Goal: Transaction & Acquisition: Purchase product/service

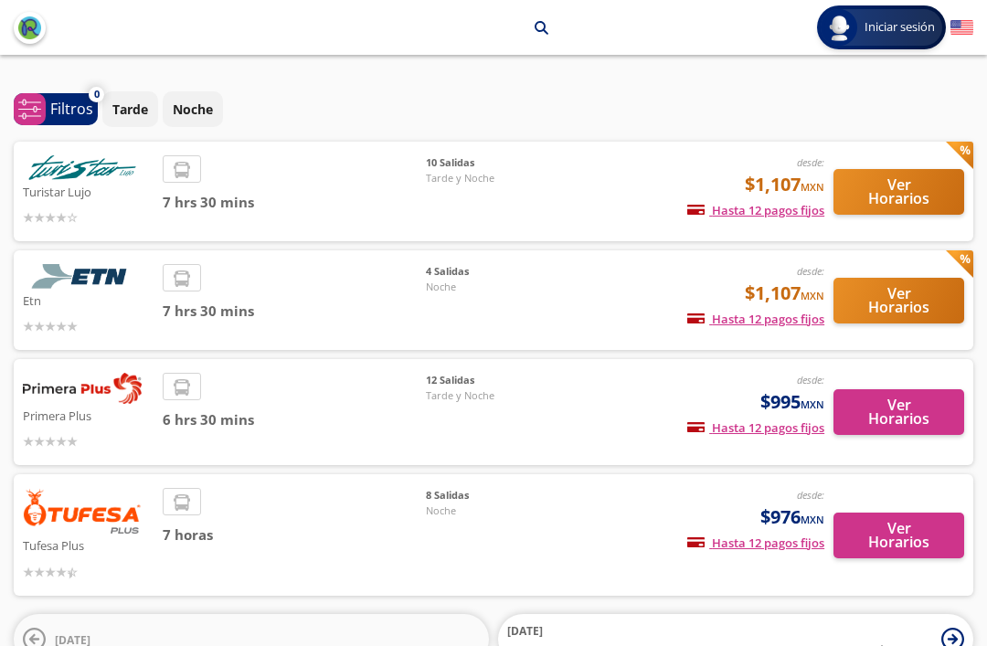
click at [930, 191] on button "Ver Horarios" at bounding box center [898, 192] width 131 height 46
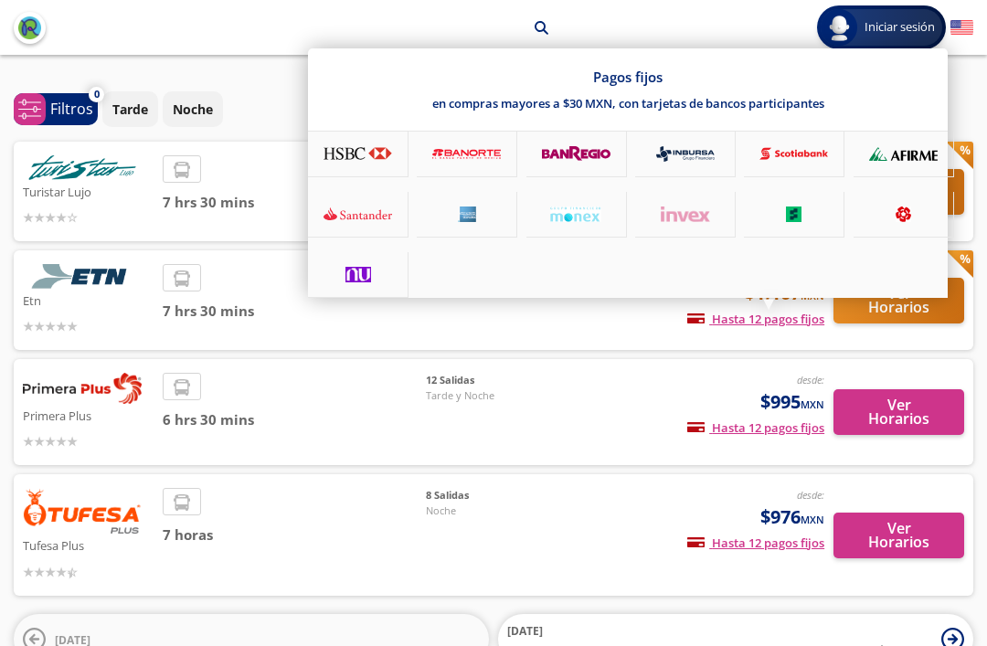
click at [723, 298] on div "Pagos fijos en compras mayores a $30 MXN, con tarjetas de bancos participantes" at bounding box center [628, 172] width 640 height 249
click at [151, 308] on div at bounding box center [493, 323] width 987 height 646
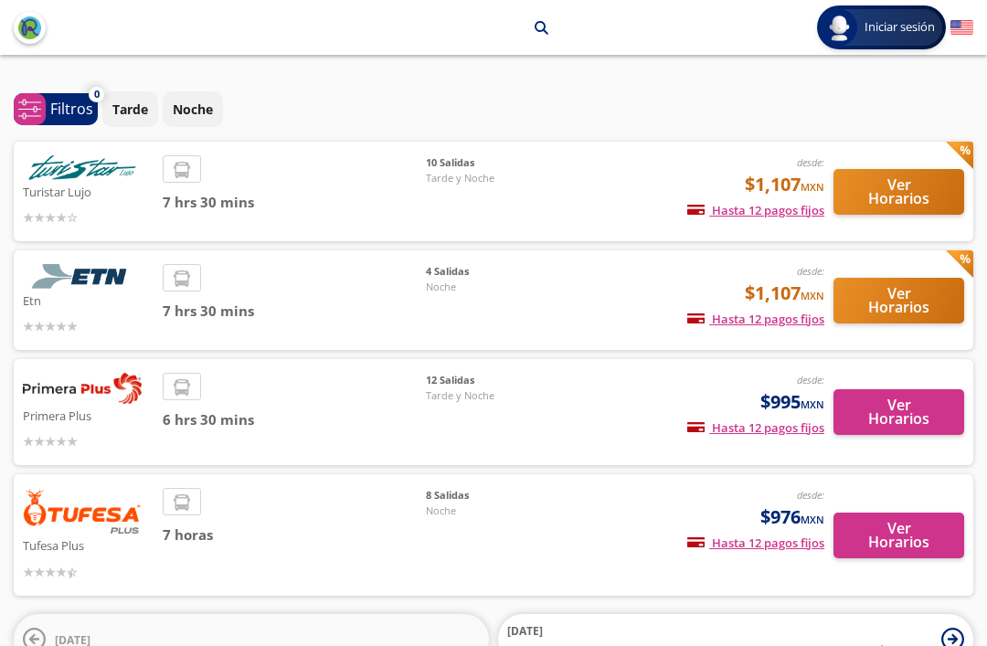
click at [194, 310] on span "7 hrs 30 mins" at bounding box center [295, 311] width 264 height 21
click at [563, 329] on div "desde: $1,107 MXN Hasta 12 pagos fijos Pagos fijos en compras mayores a $30 MXN…" at bounding box center [693, 300] width 261 height 72
click at [925, 293] on button "Ver Horarios" at bounding box center [898, 301] width 131 height 46
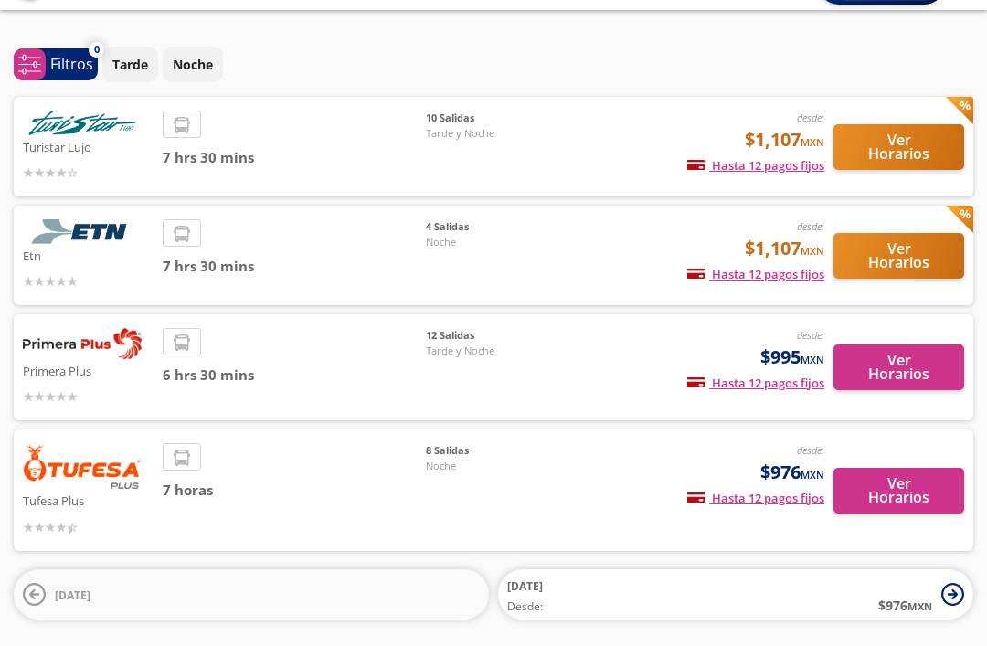
scroll to position [49, 0]
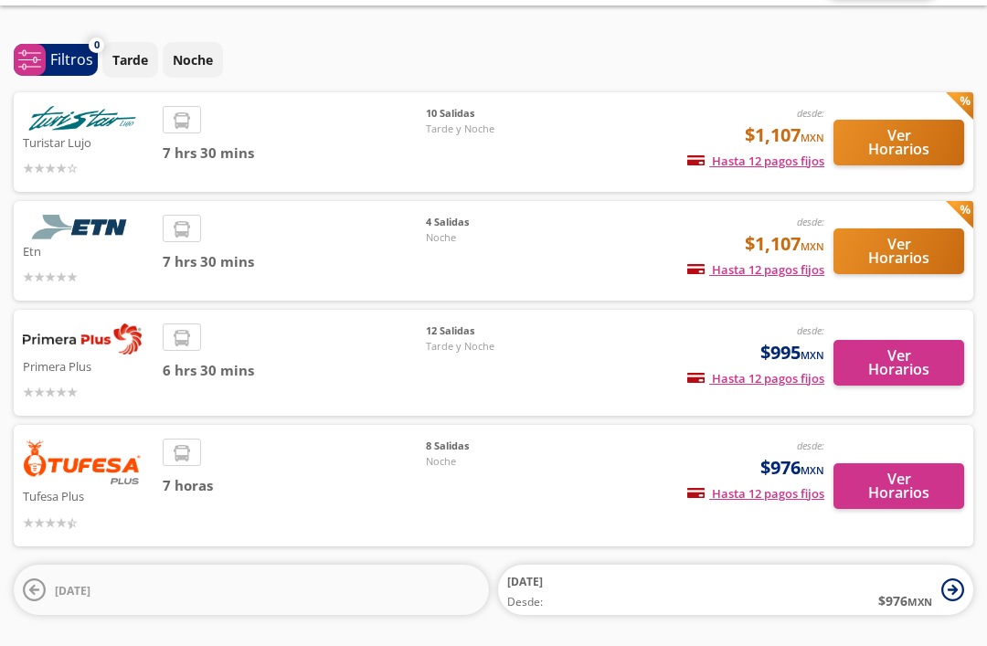
click at [916, 481] on button "Ver Horarios" at bounding box center [898, 486] width 131 height 46
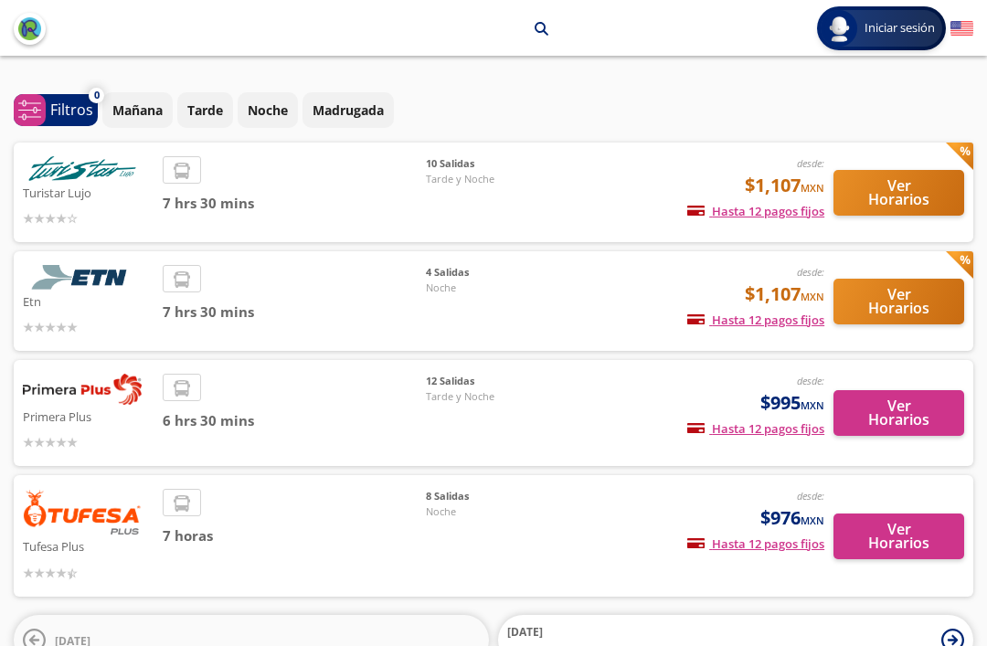
scroll to position [108, 0]
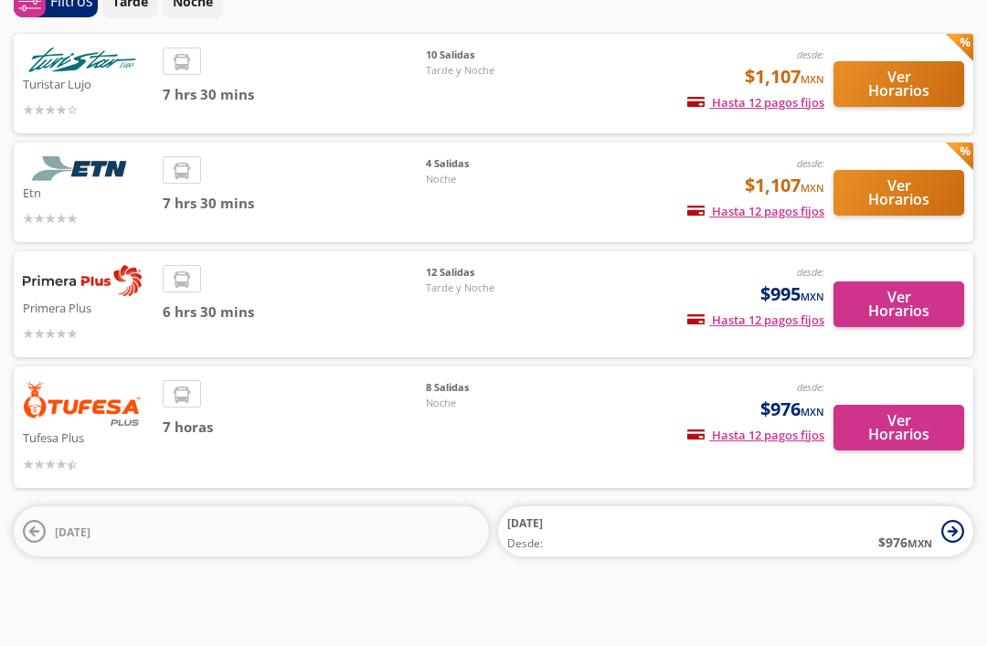
click at [936, 311] on button "Ver Horarios" at bounding box center [898, 304] width 131 height 46
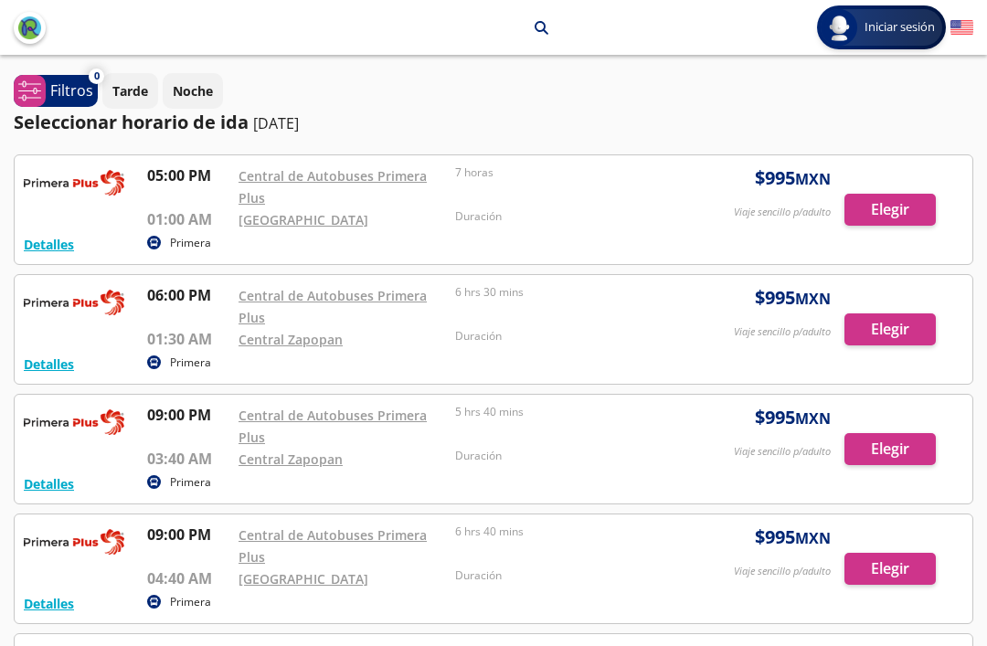
click at [913, 217] on div at bounding box center [493, 209] width 957 height 109
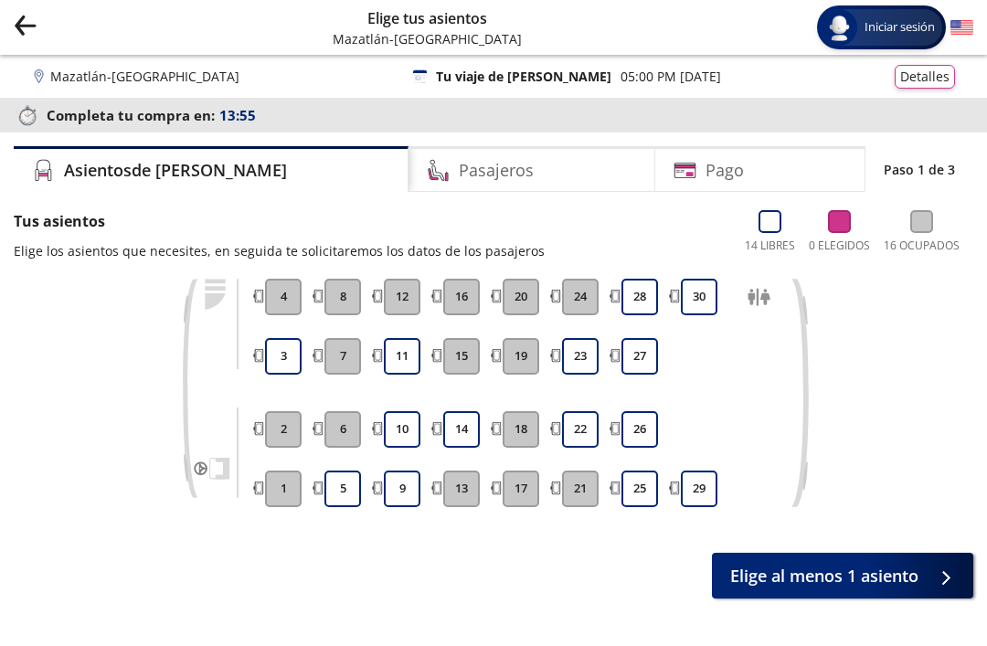
scroll to position [58, 0]
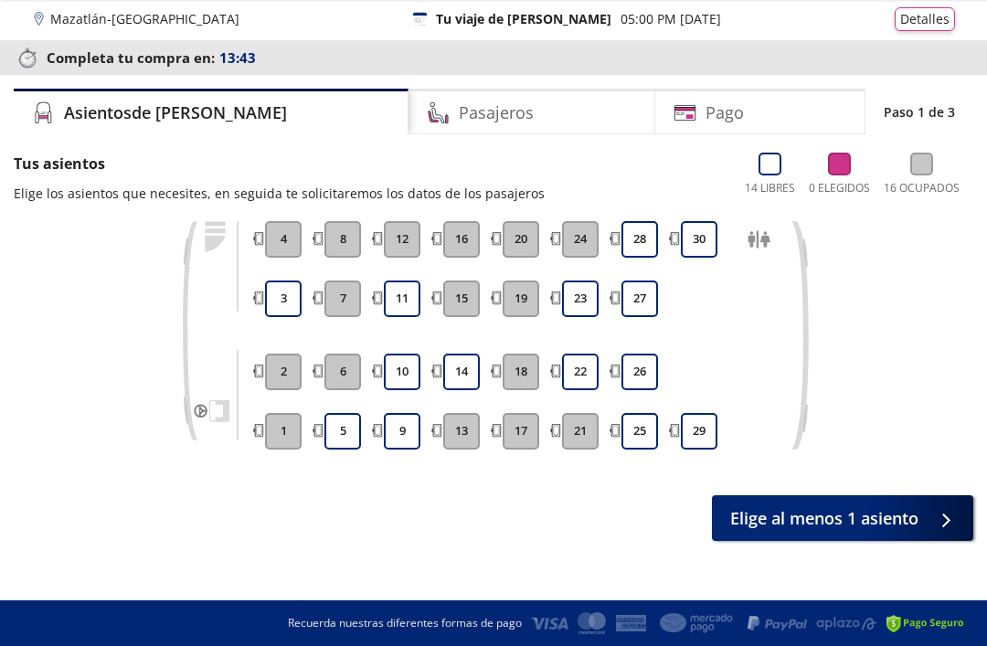
click at [636, 418] on button "25" at bounding box center [639, 431] width 37 height 37
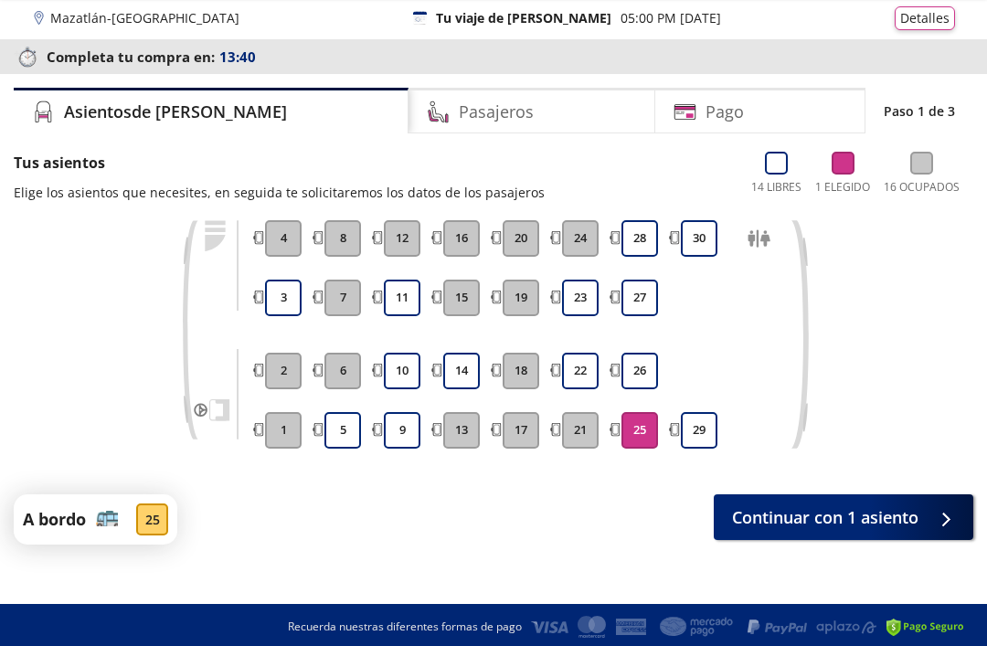
click at [895, 523] on span "Continuar con 1 asiento" at bounding box center [825, 517] width 186 height 25
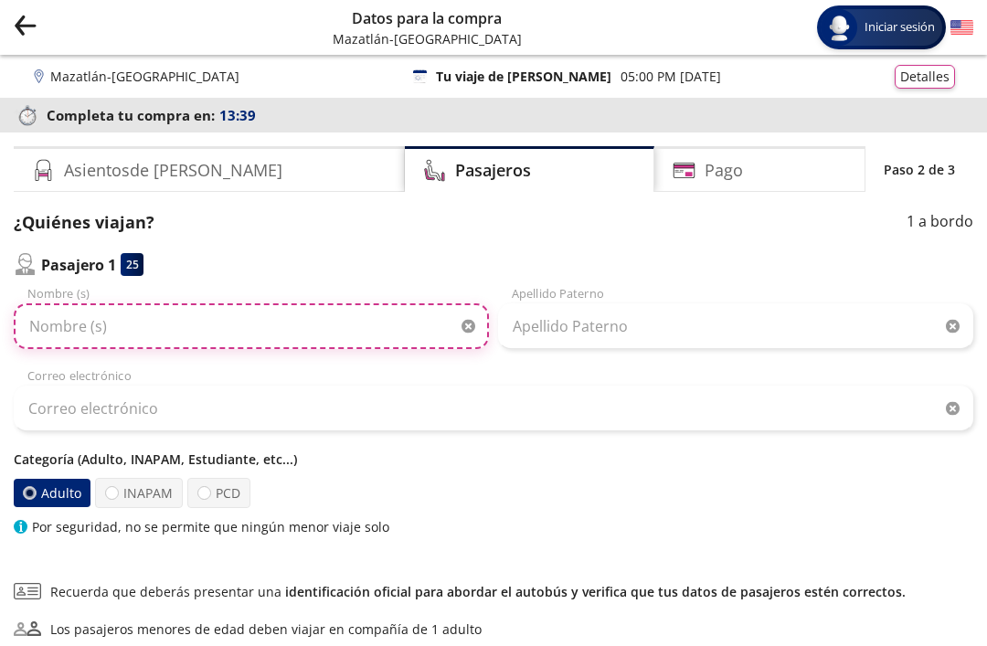
click at [67, 329] on input "Nombre (s)" at bounding box center [251, 326] width 475 height 46
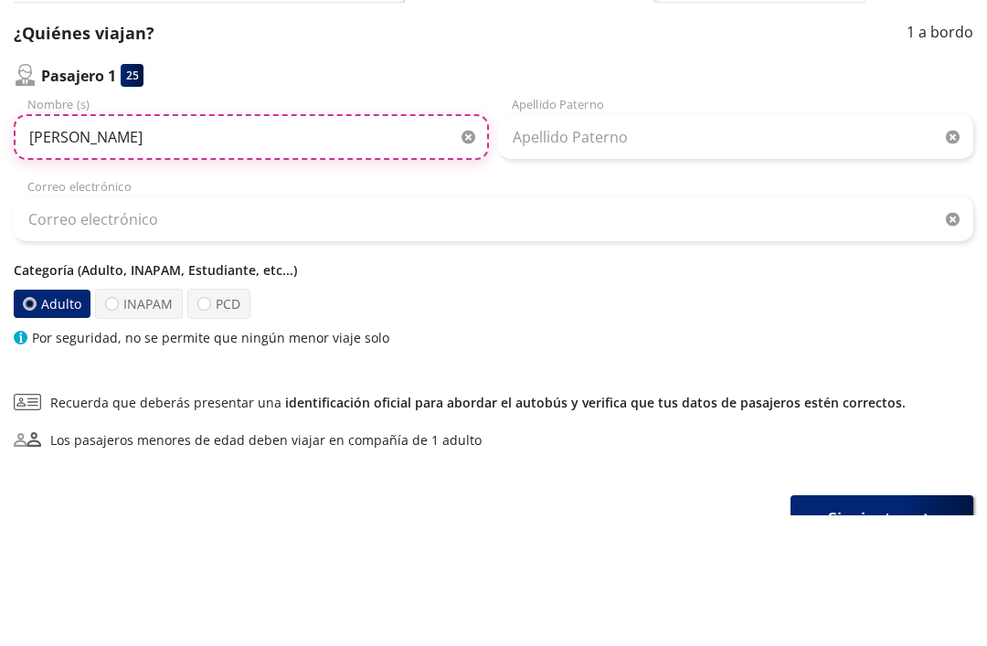
type input "[PERSON_NAME]"
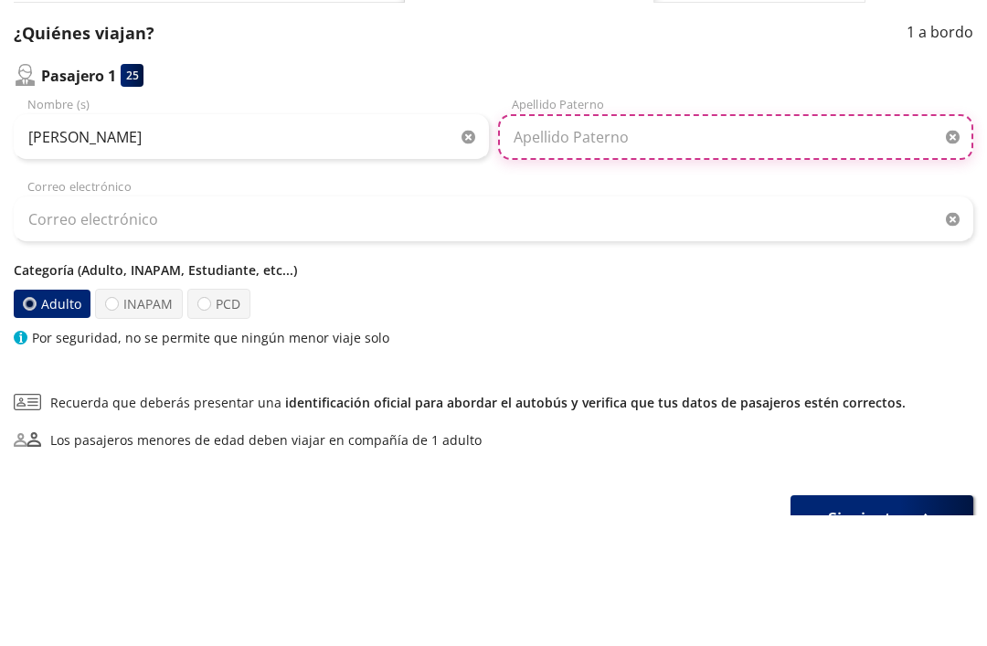
click at [707, 245] on input "Apellido Paterno" at bounding box center [735, 268] width 475 height 46
type input "[PERSON_NAME]"
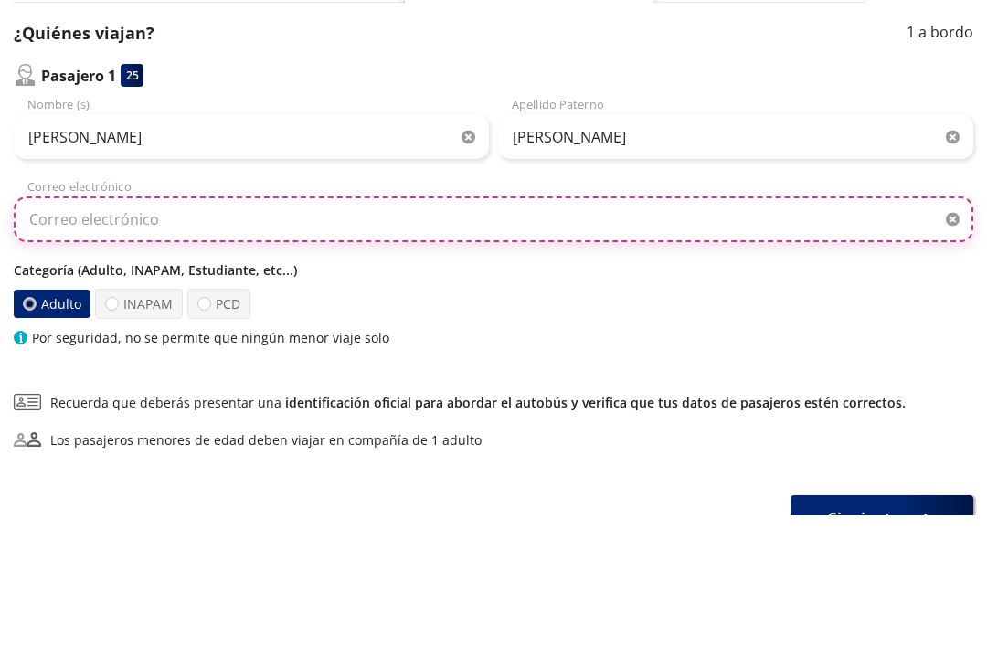
click at [645, 327] on input "Correo electrónico" at bounding box center [493, 350] width 959 height 46
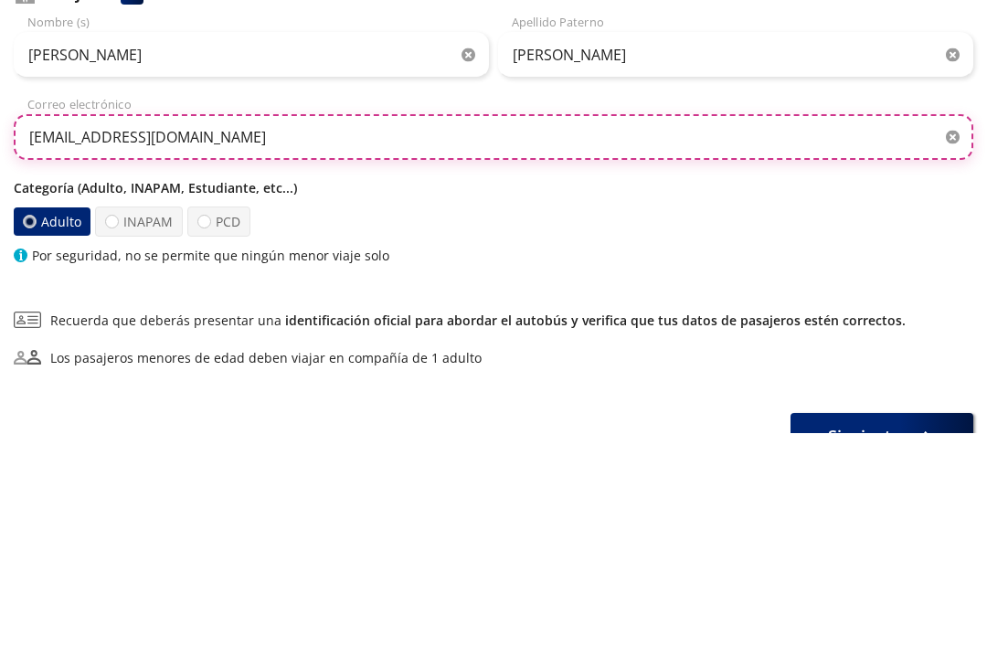
type input "[EMAIL_ADDRESS][DOMAIN_NAME]"
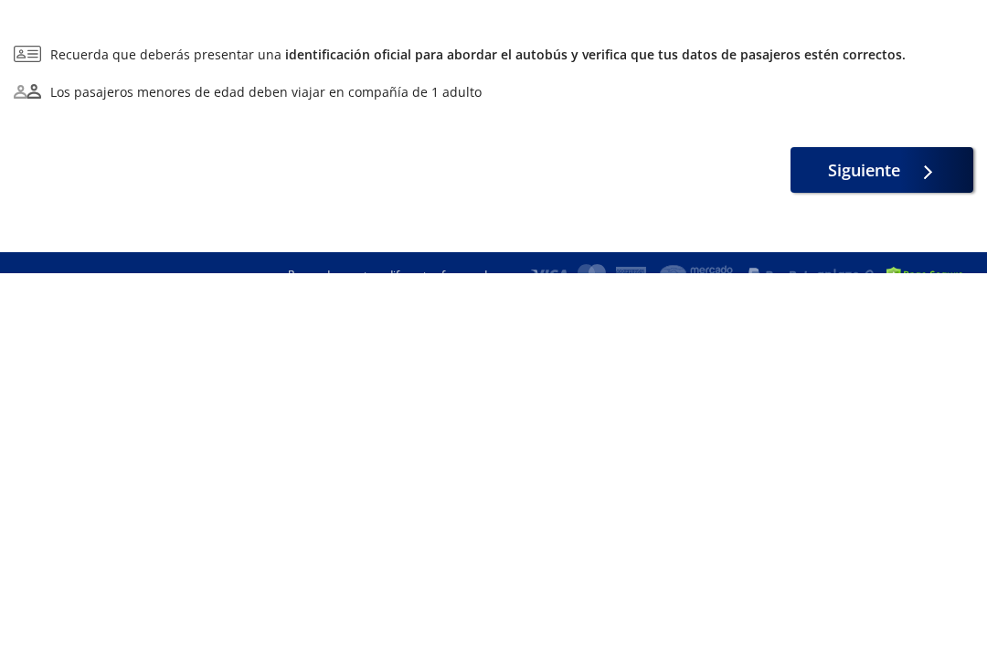
scroll to position [166, 0]
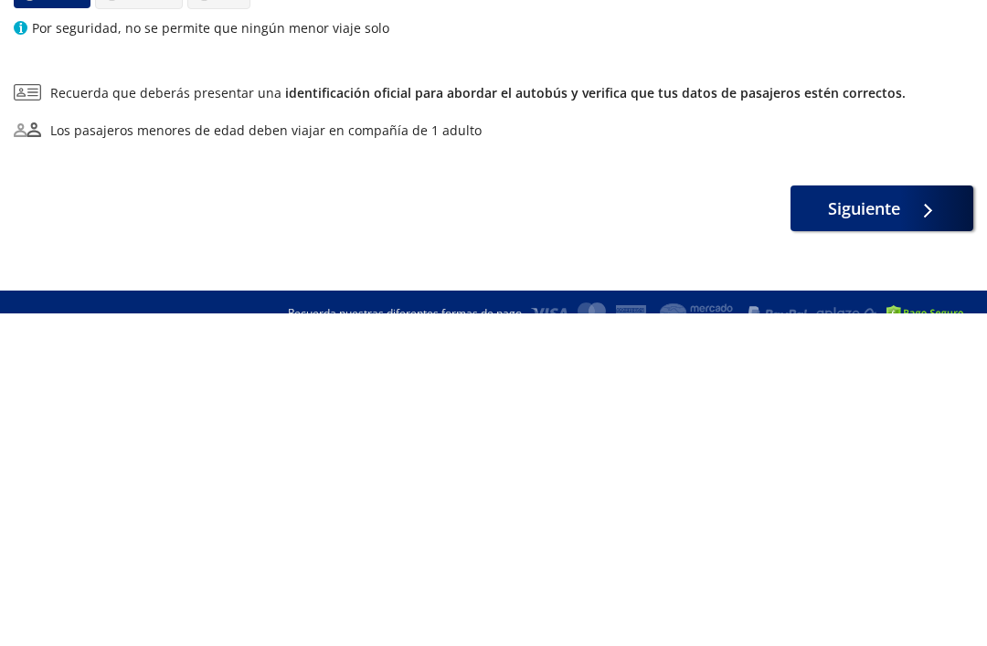
click at [918, 536] on icon at bounding box center [925, 543] width 14 height 14
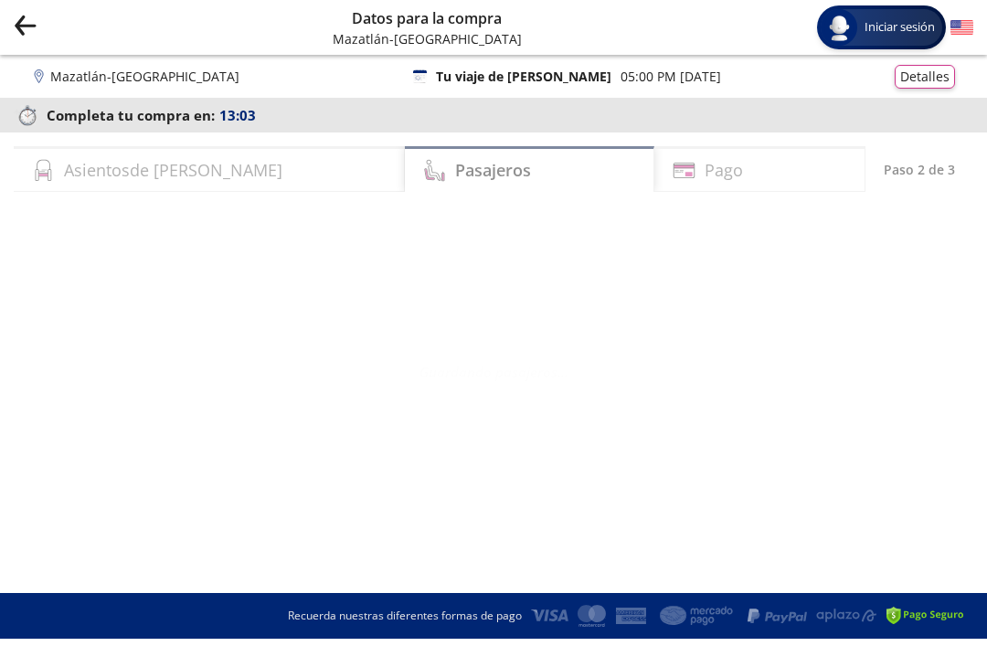
select select "MX"
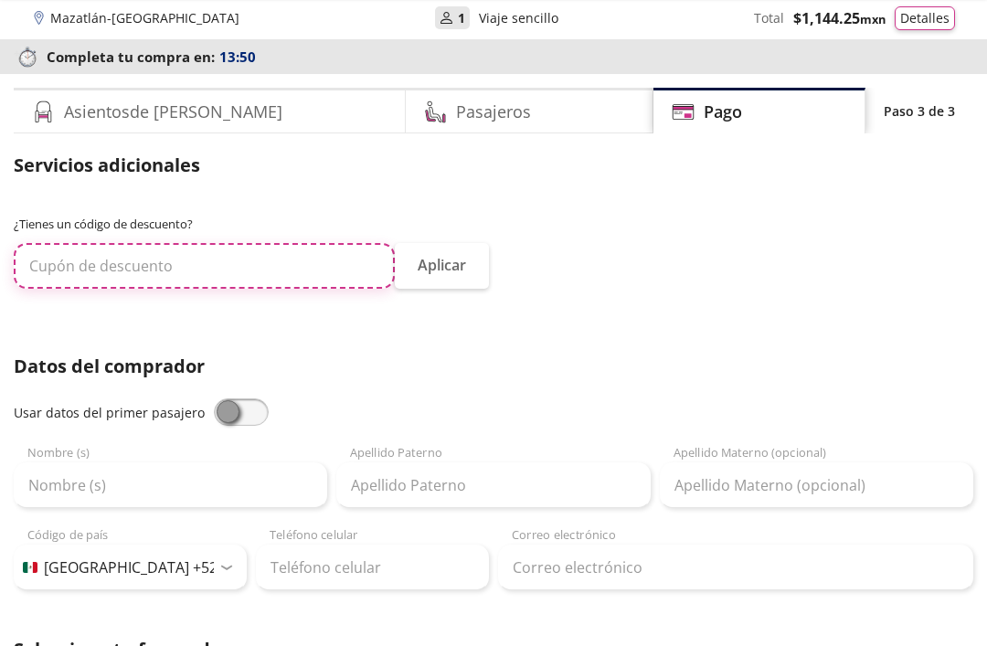
click at [303, 269] on input "text" at bounding box center [204, 266] width 381 height 46
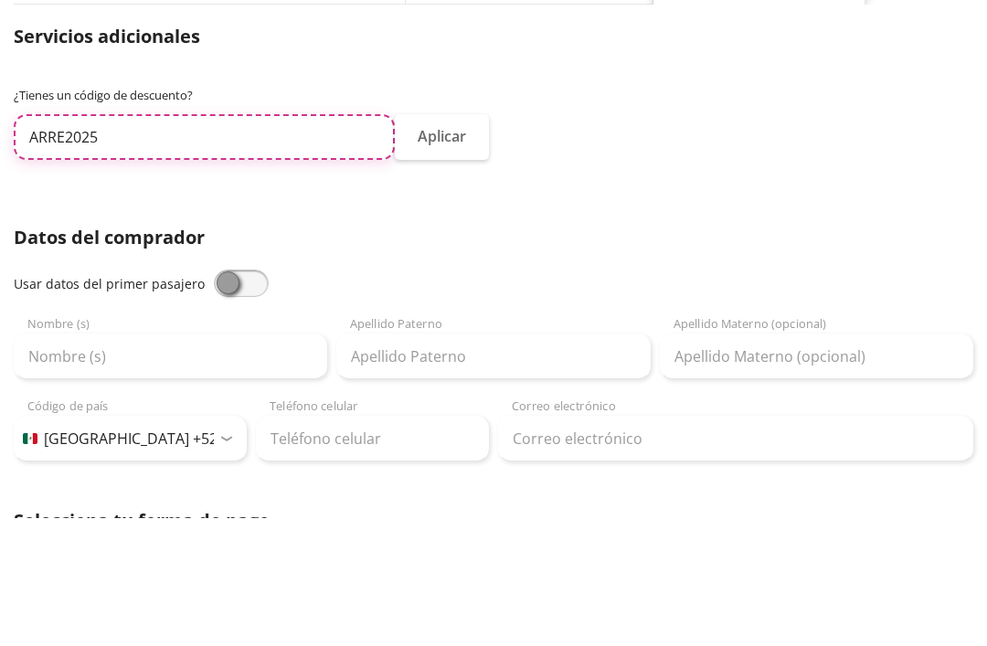
type input "ARRE2025"
click at [446, 243] on button "Aplicar" at bounding box center [442, 266] width 94 height 46
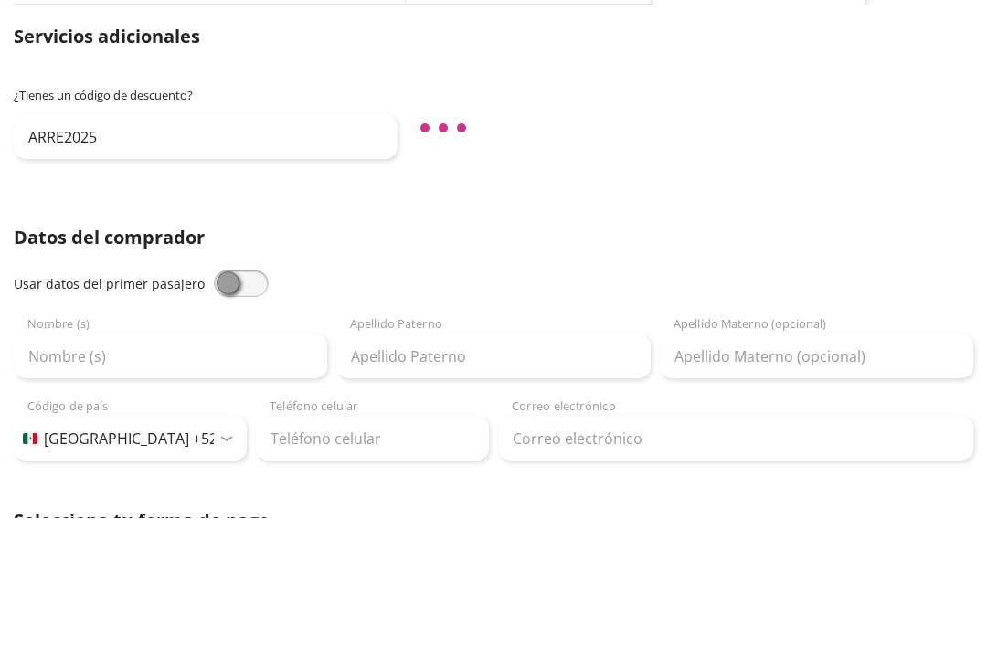
scroll to position [187, 0]
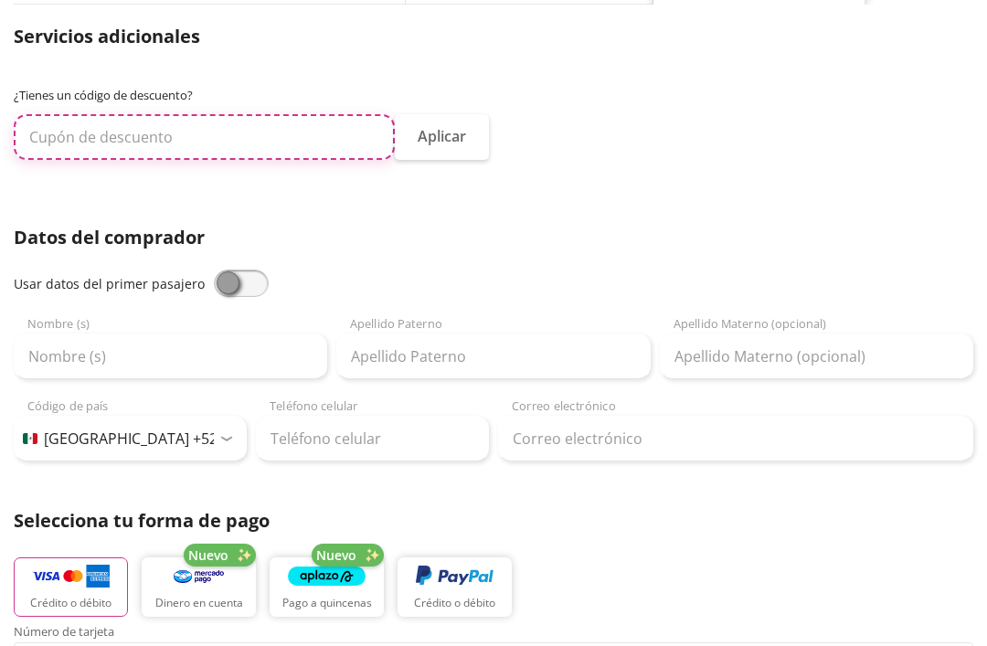
click at [264, 116] on input "text" at bounding box center [204, 137] width 381 height 46
type input "ARRE2025"
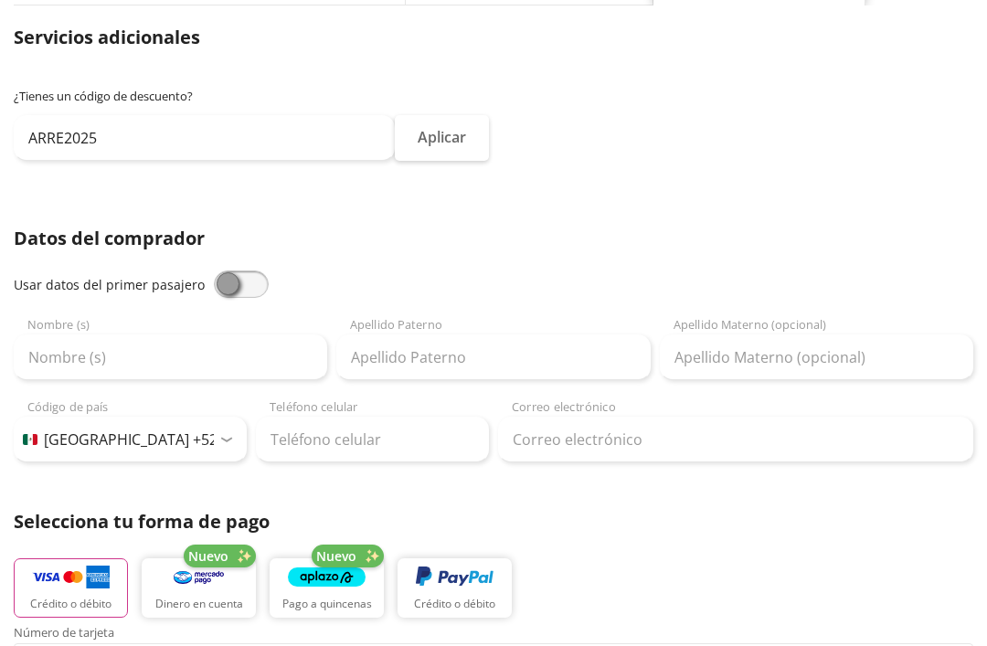
click at [552, 177] on div "Servicios adicionales ¿Tienes un código de descuento? ARRE2025 Aplicar Datos de…" at bounding box center [493, 530] width 959 height 1012
click at [466, 135] on button "Aplicar" at bounding box center [442, 137] width 94 height 46
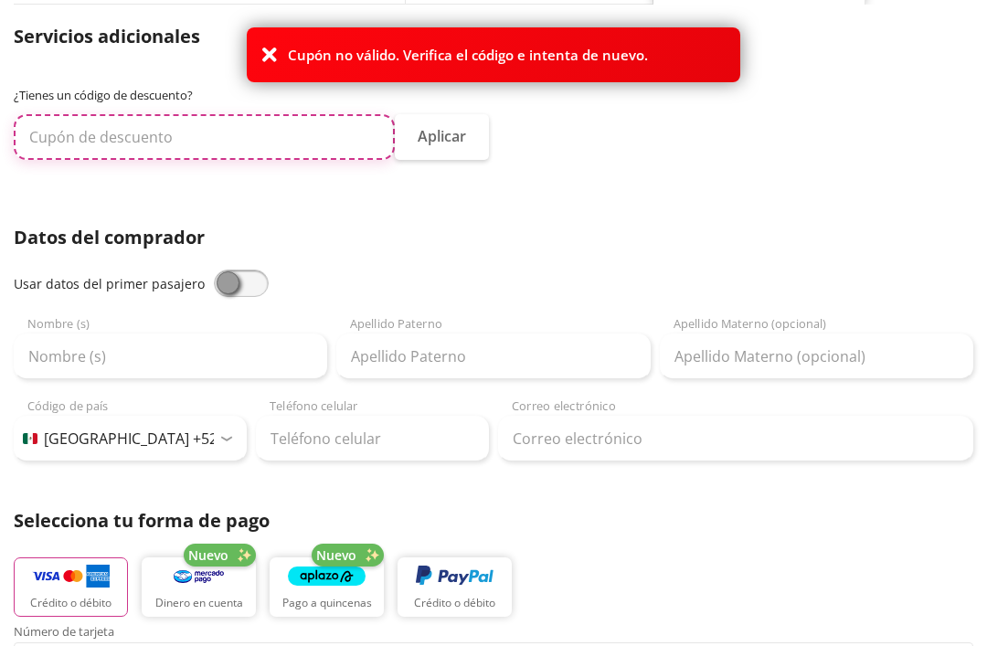
click at [271, 131] on input "text" at bounding box center [204, 137] width 381 height 46
type input "ARRE2024"
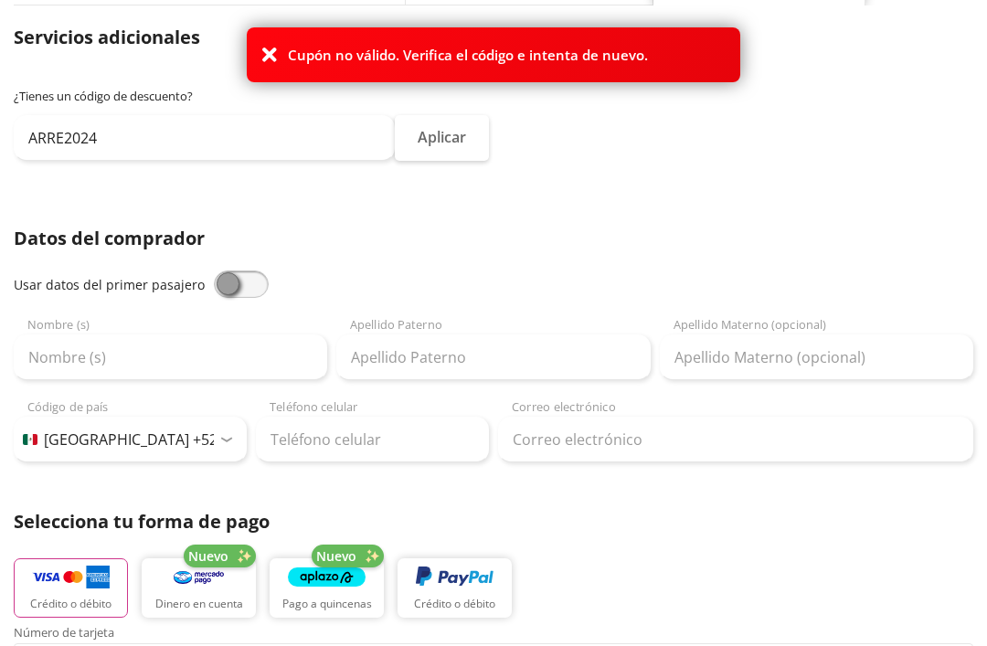
click at [614, 192] on div "Servicios adicionales ¿Tienes un código de descuento? ARRE2024 Aplicar Datos de…" at bounding box center [493, 530] width 959 height 1012
click at [460, 142] on button "Aplicar" at bounding box center [442, 137] width 94 height 46
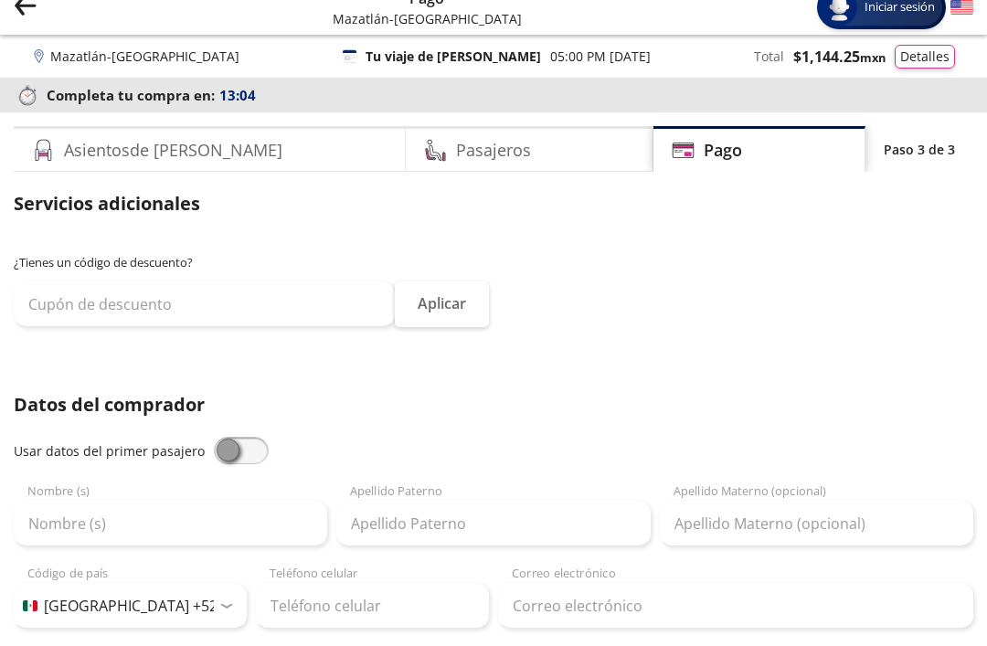
scroll to position [45, 0]
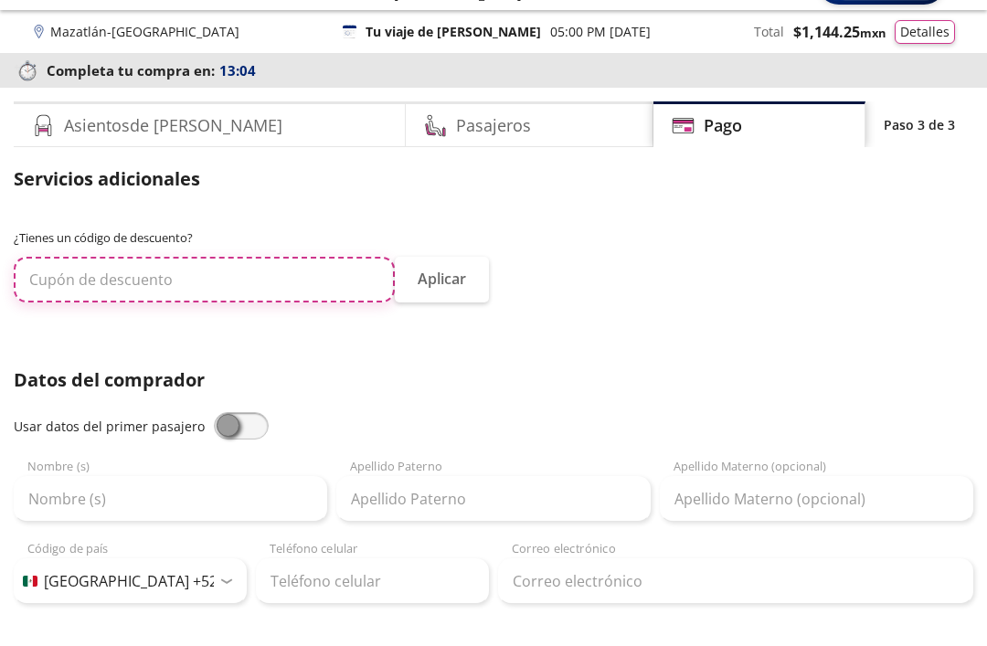
click at [283, 261] on input "text" at bounding box center [204, 280] width 381 height 46
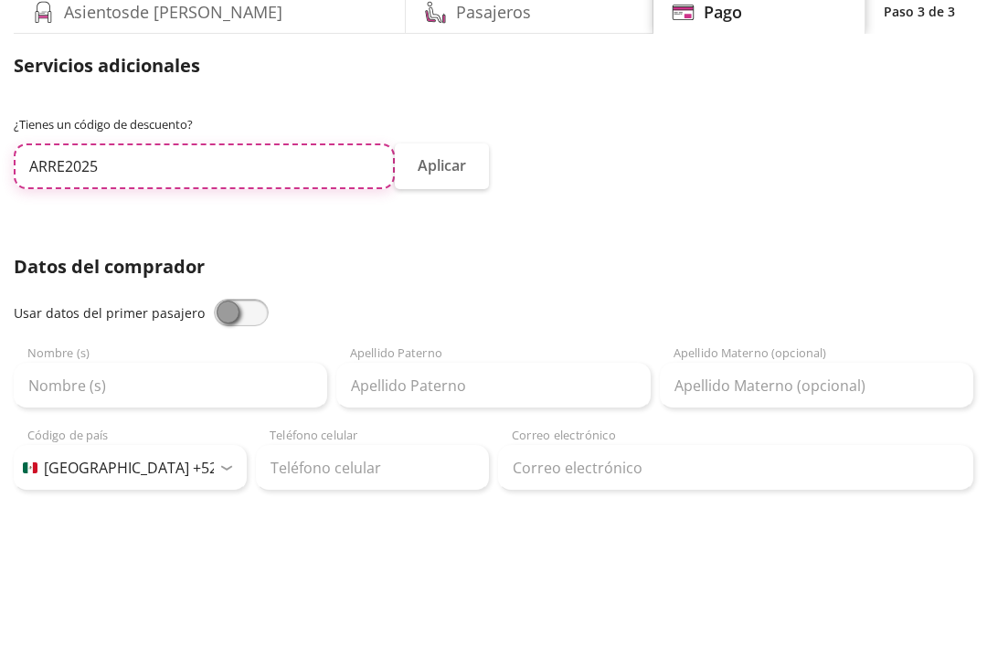
type input "ARRE2025"
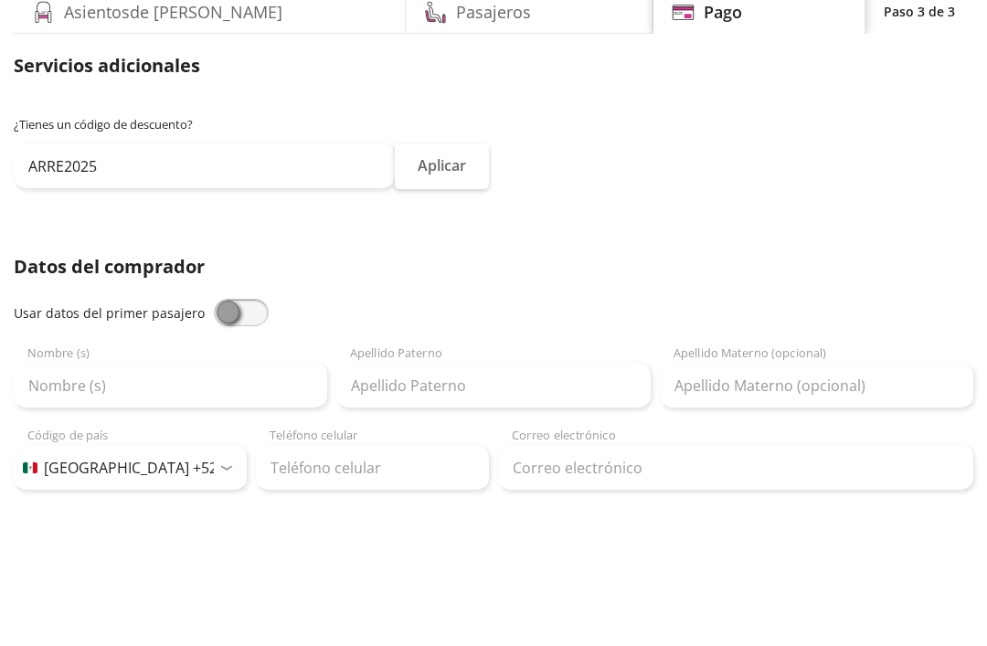
click at [448, 257] on button "Aplicar" at bounding box center [442, 280] width 94 height 46
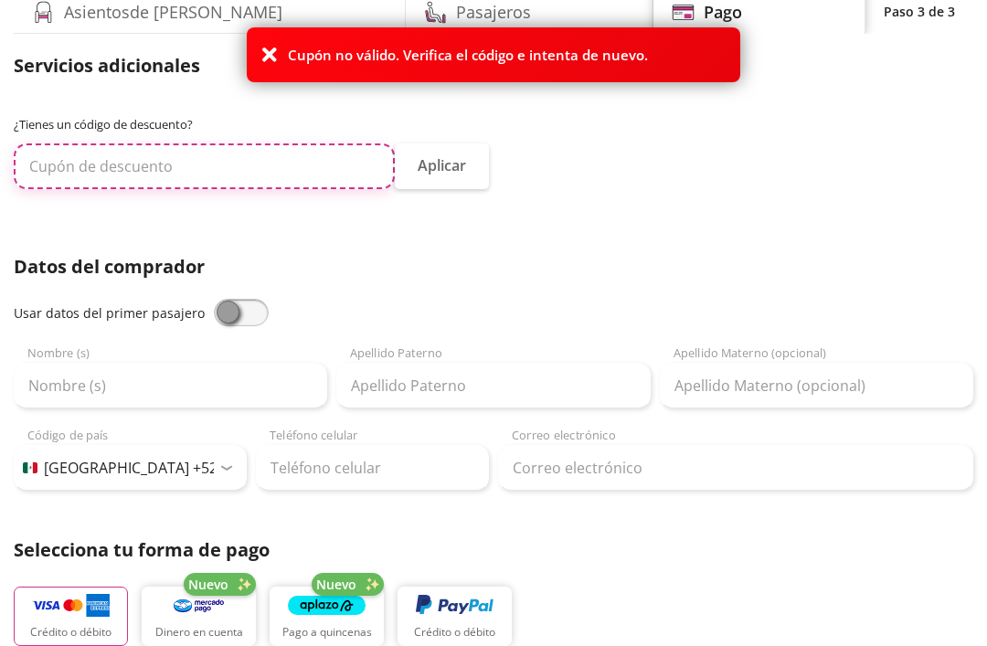
click at [289, 155] on input "text" at bounding box center [204, 166] width 381 height 46
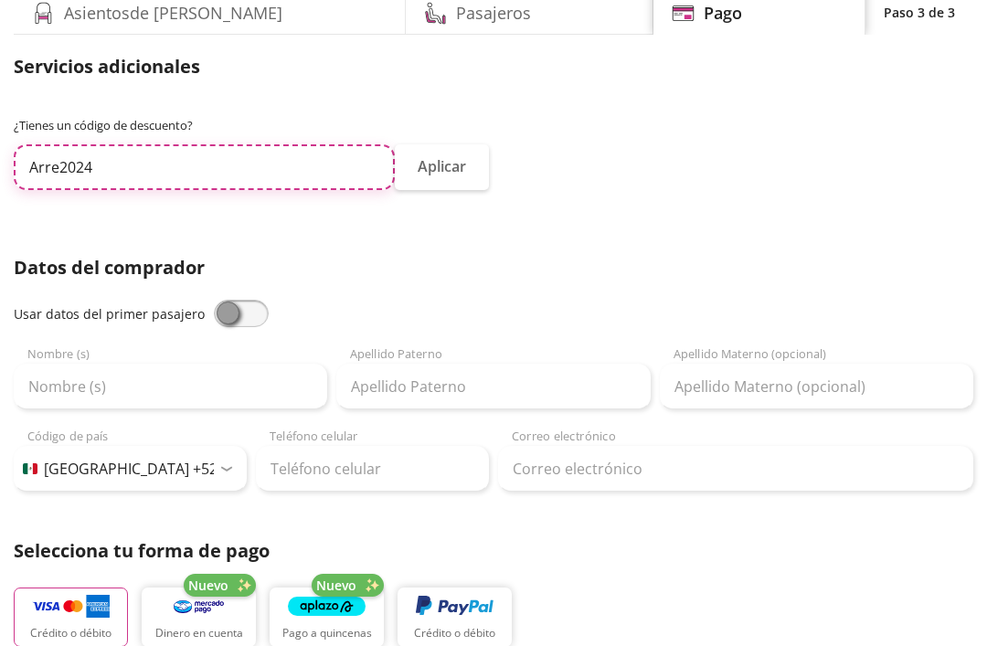
type input "Arre2024"
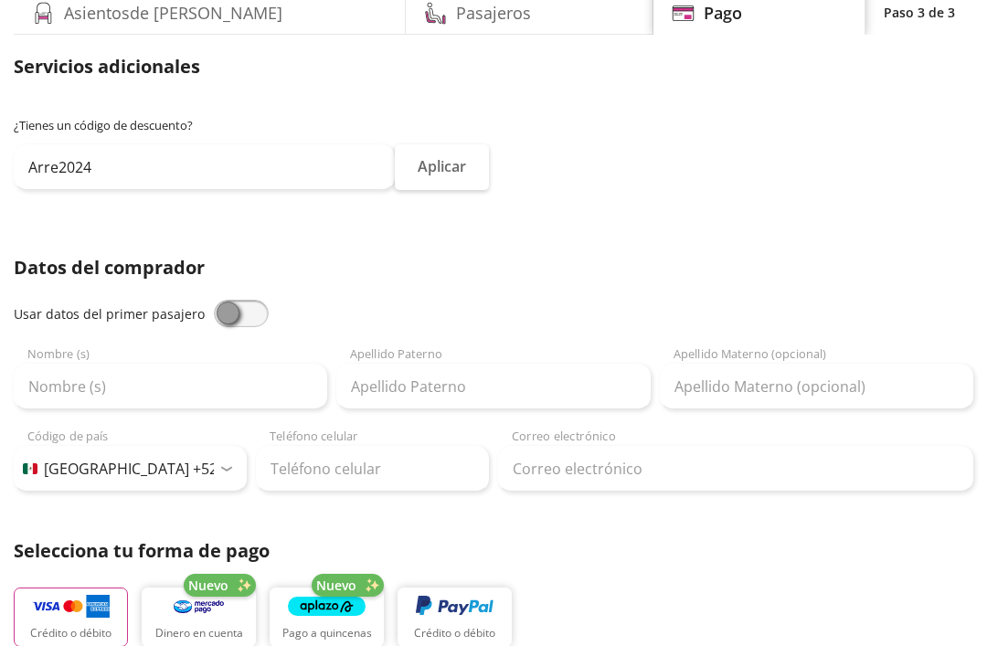
click at [437, 168] on button "Aplicar" at bounding box center [442, 167] width 94 height 46
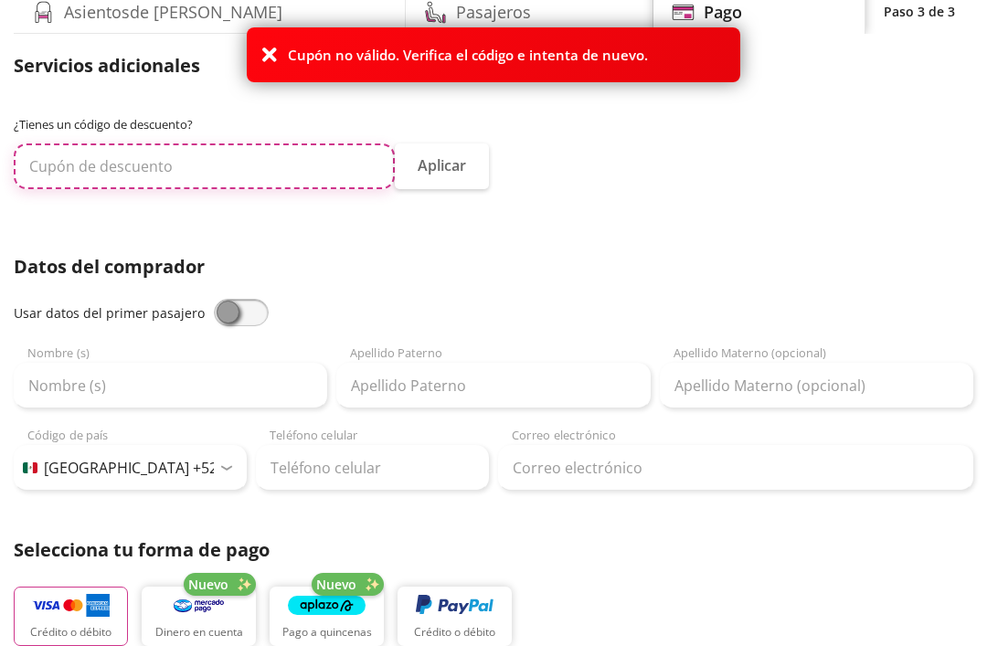
click at [332, 154] on input "text" at bounding box center [204, 166] width 381 height 46
type input "Arre2025"
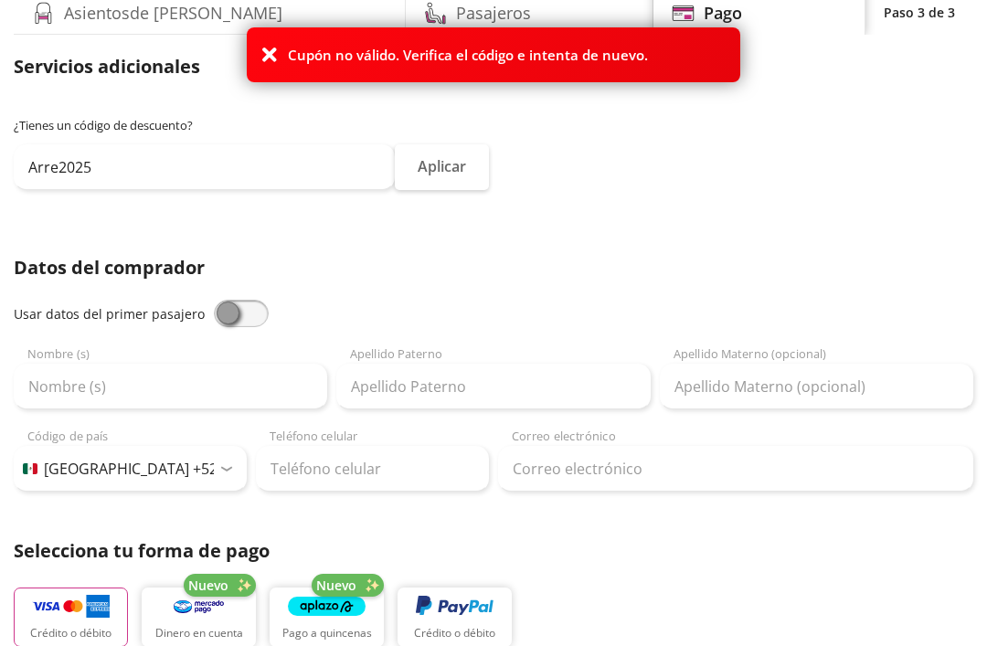
click at [416, 177] on button "Aplicar" at bounding box center [442, 167] width 94 height 46
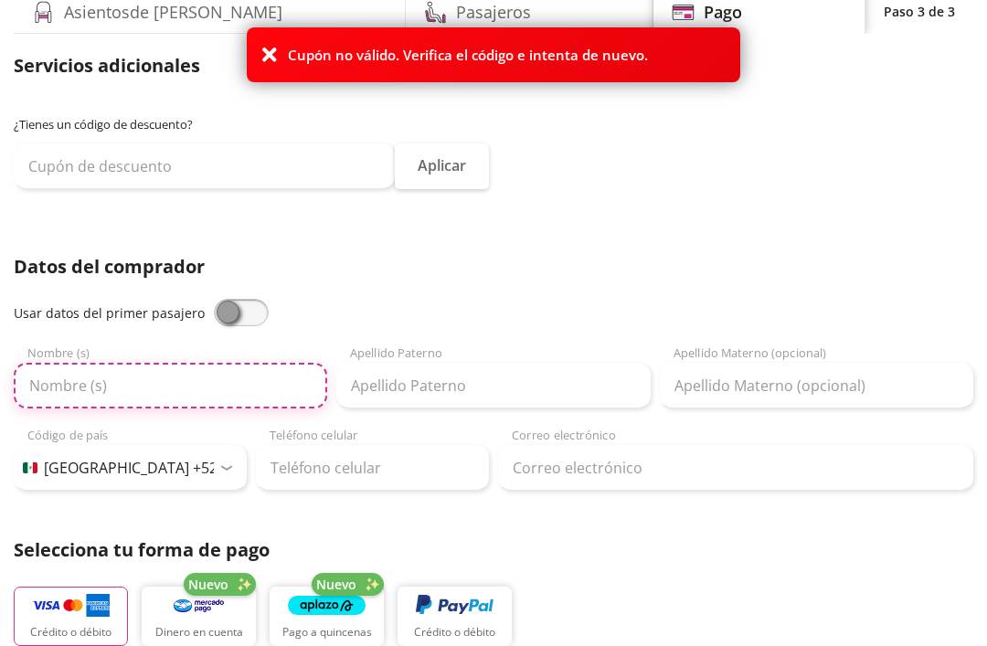
click at [215, 379] on input "Nombre (s)" at bounding box center [170, 386] width 313 height 46
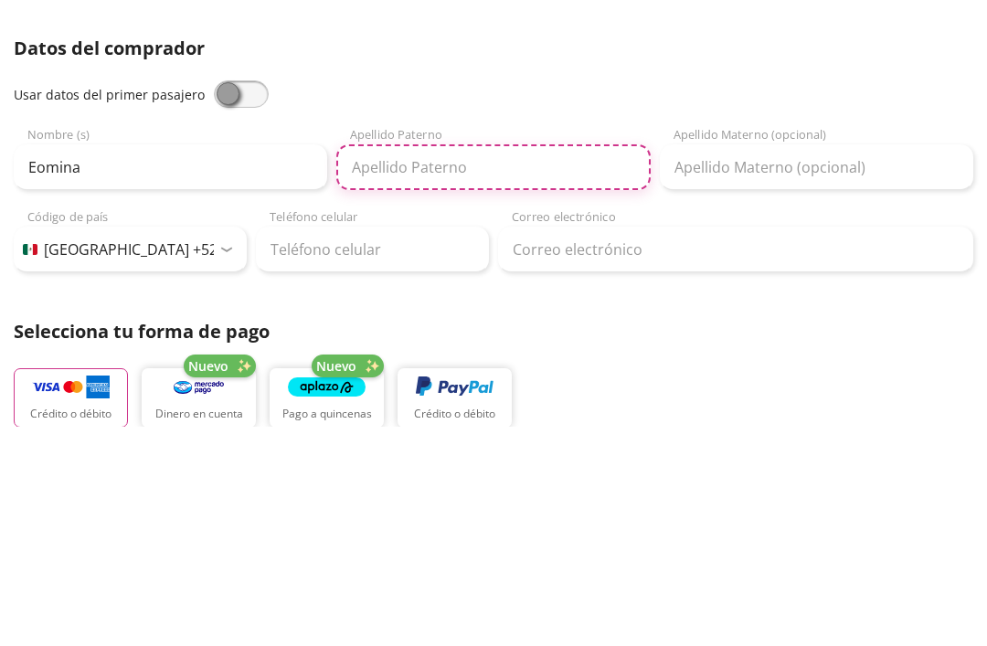
click at [547, 364] on input "Apellido Paterno" at bounding box center [492, 387] width 313 height 46
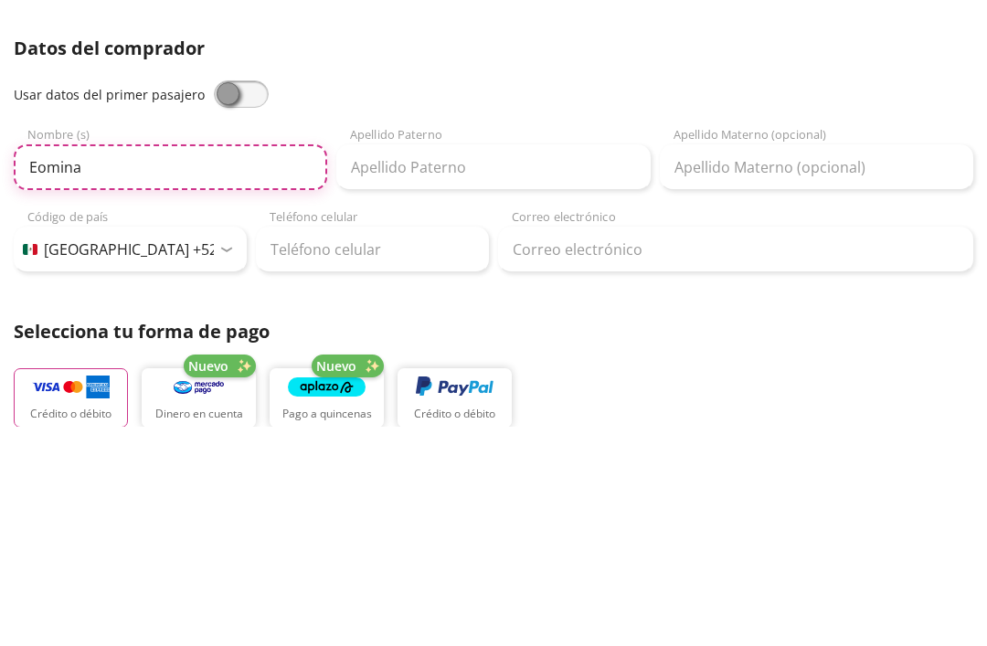
click at [242, 364] on input "Eomina" at bounding box center [170, 387] width 313 height 46
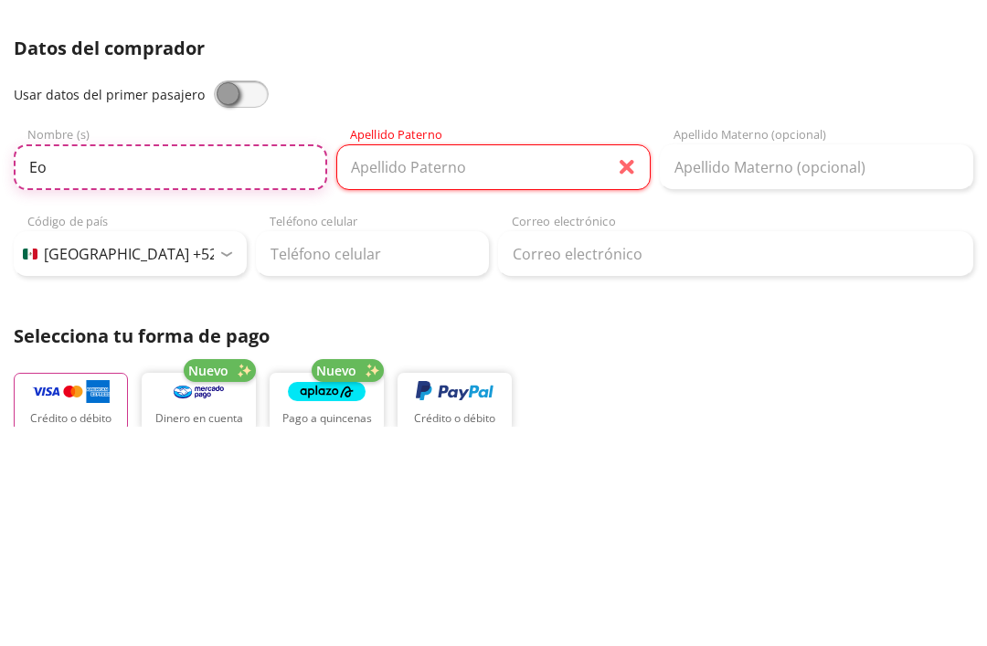
type input "E"
type input "Romina"
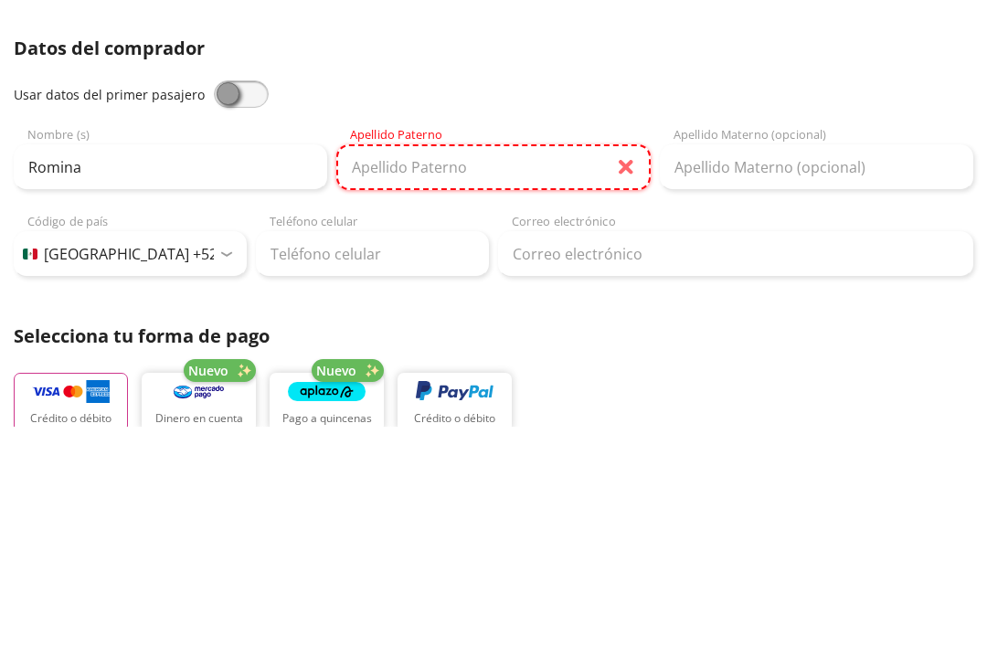
click at [502, 364] on input "Apellido Paterno" at bounding box center [492, 387] width 313 height 46
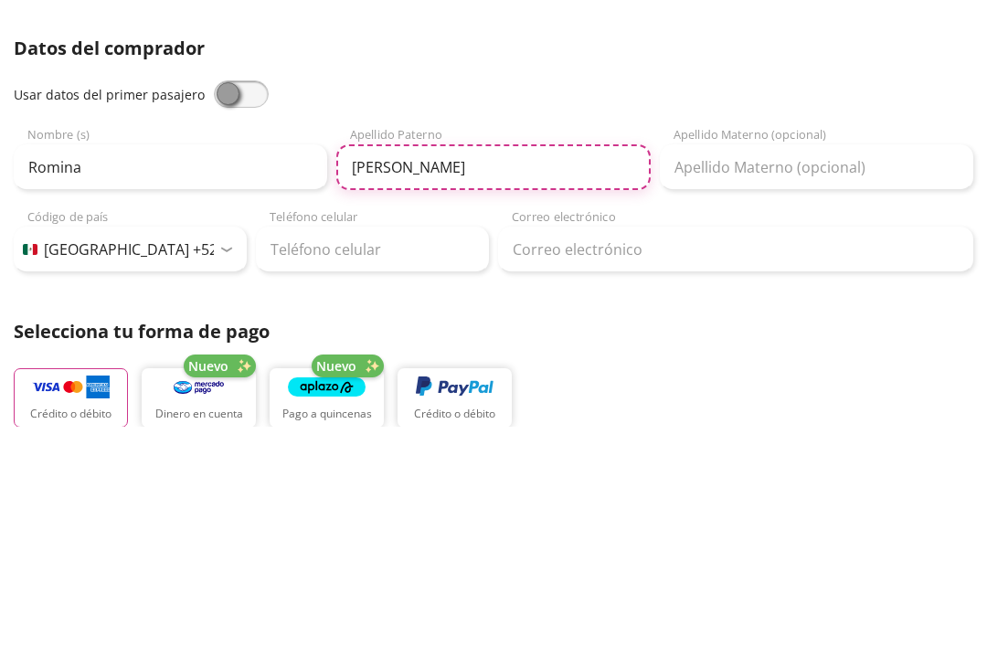
type input "[PERSON_NAME]"
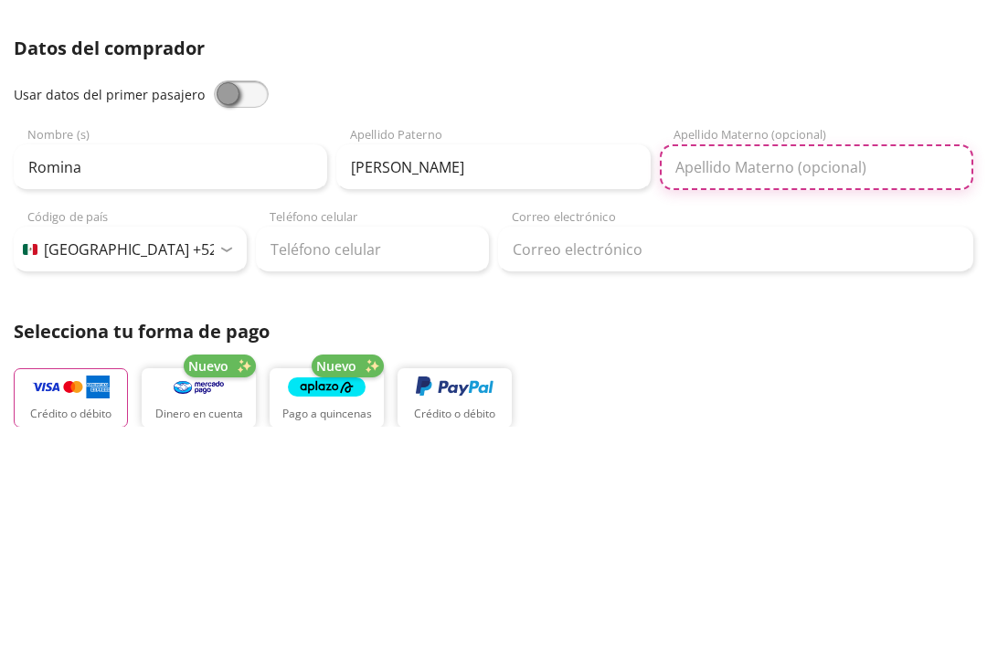
click at [801, 364] on input "Apellido Materno (opcional)" at bounding box center [816, 387] width 313 height 46
type input "[PERSON_NAME]"
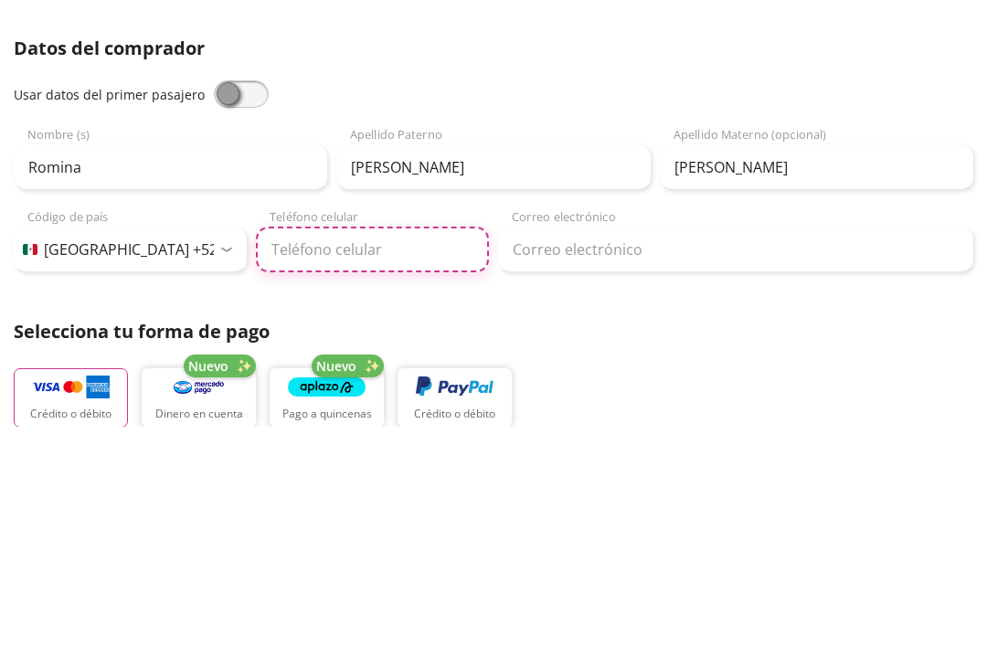
click at [388, 446] on input "Teléfono celular" at bounding box center [372, 469] width 233 height 46
type input "5"
type input "[PHONE_NUMBER]"
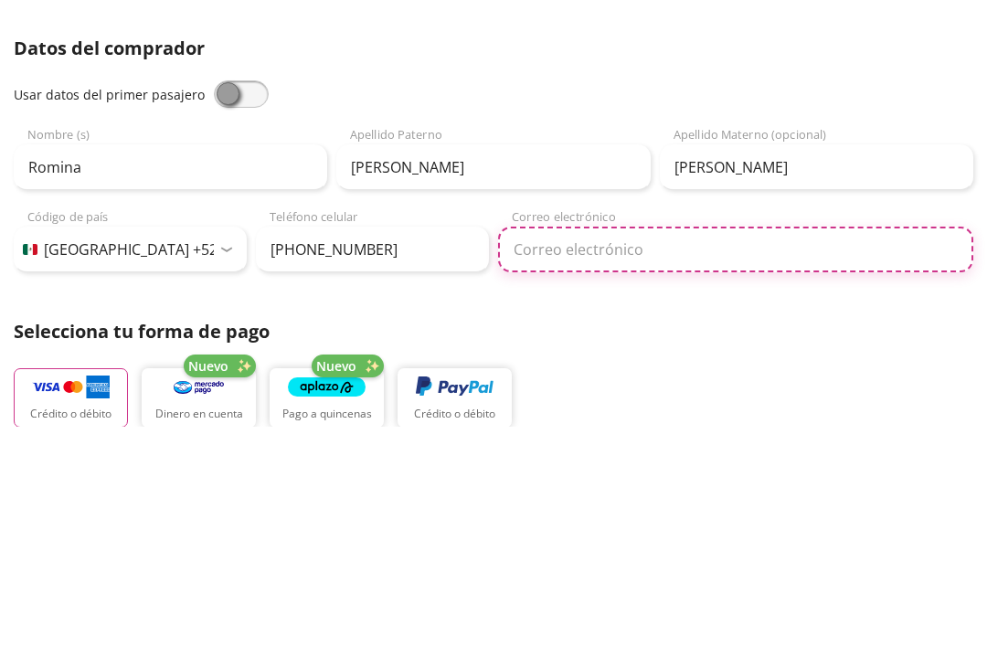
click at [682, 446] on input "Correo electrónico" at bounding box center [735, 469] width 475 height 46
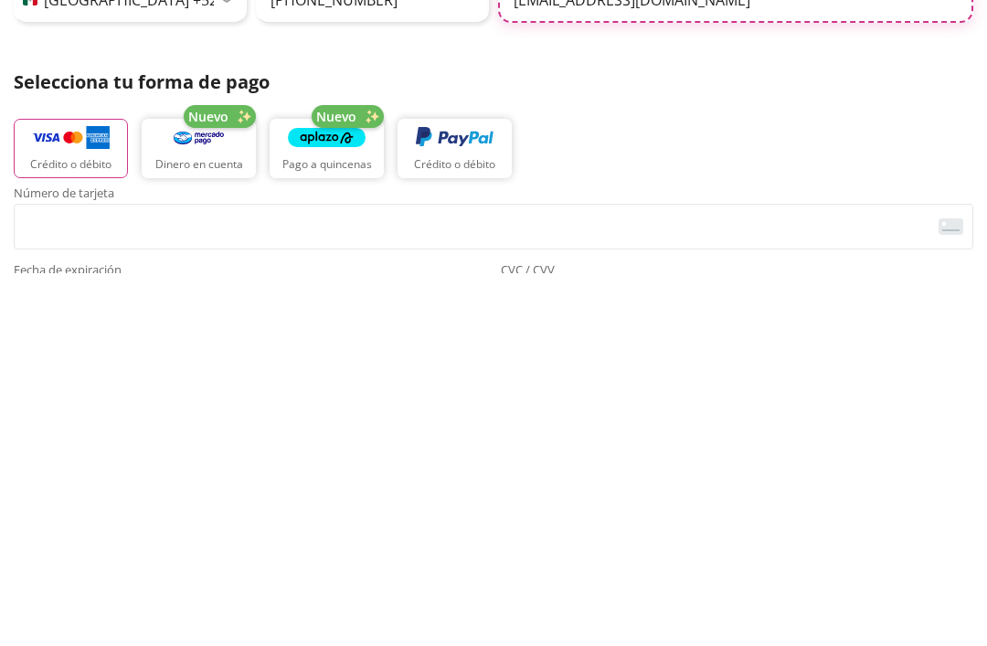
scroll to position [259, 0]
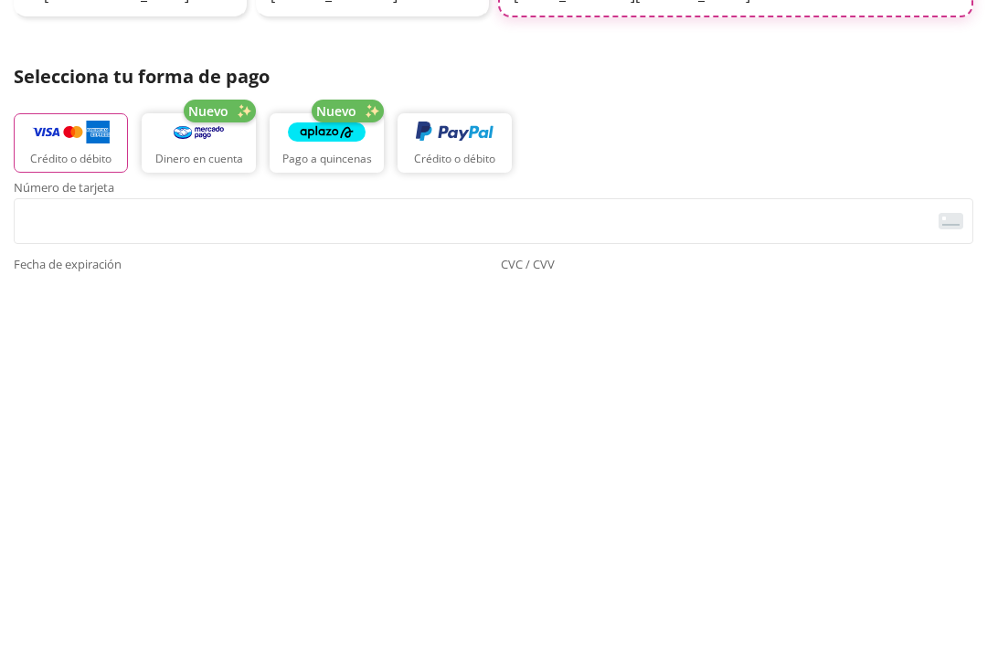
type input "[EMAIL_ADDRESS][DOMAIN_NAME]"
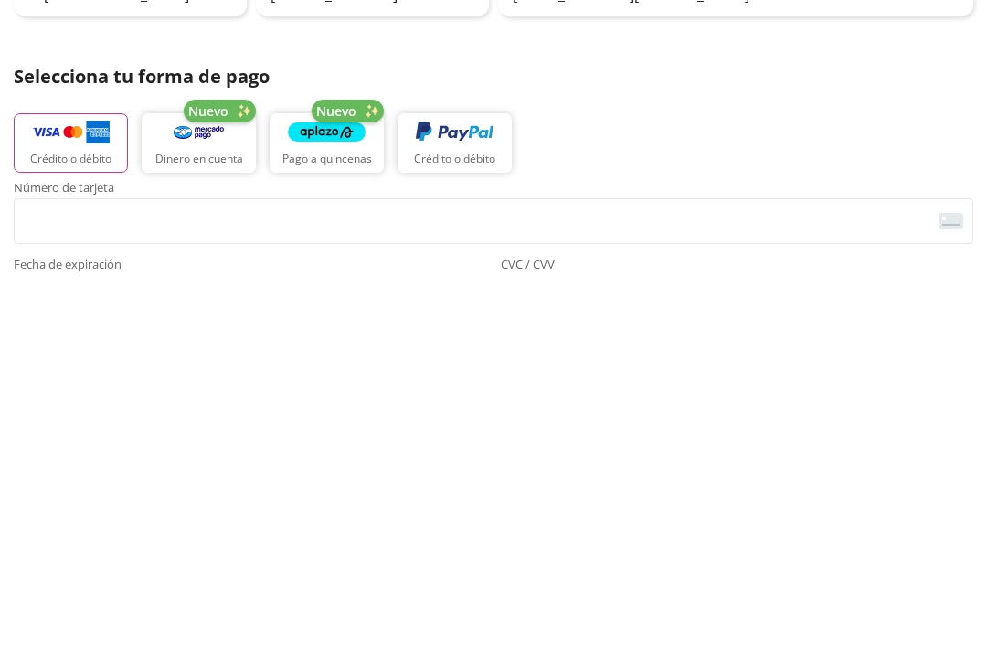
click at [462, 571] on span "<p>Your browser does not support iframes.</p>" at bounding box center [493, 594] width 959 height 46
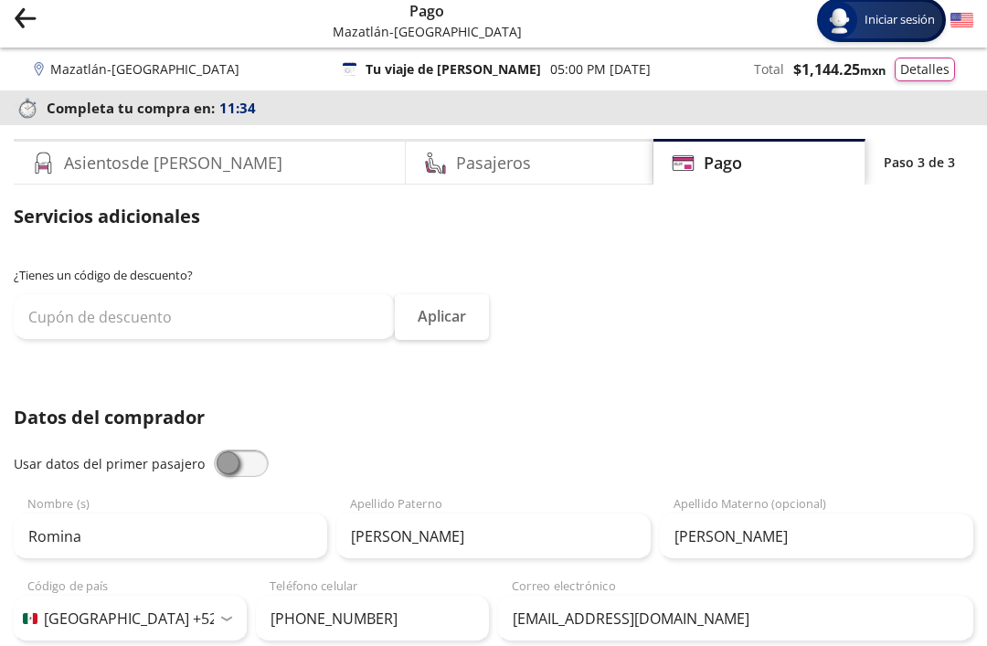
scroll to position [4, 0]
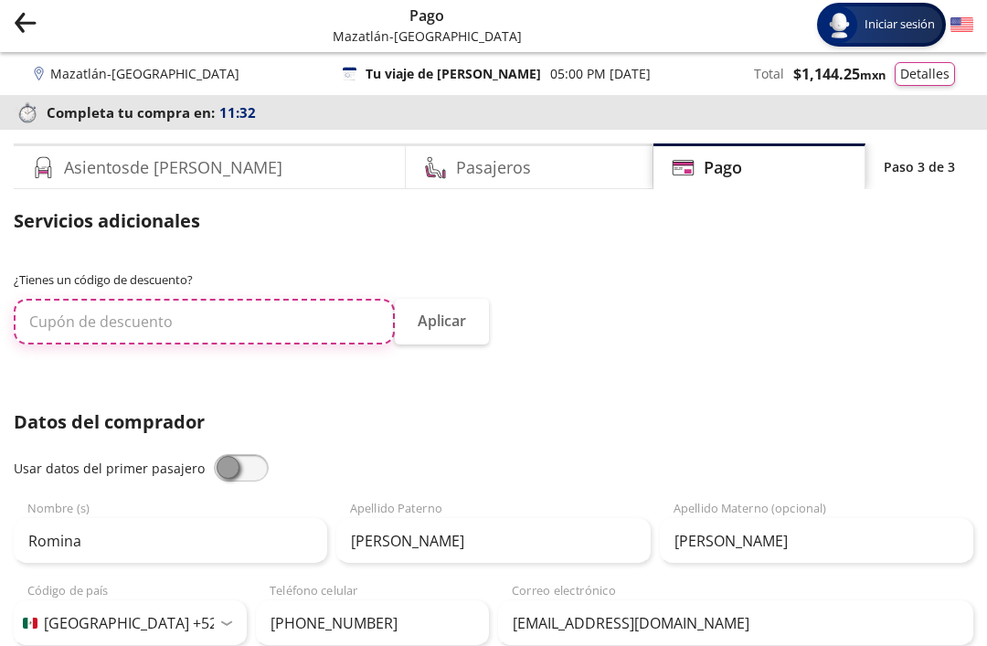
click at [242, 312] on input "text" at bounding box center [204, 322] width 381 height 46
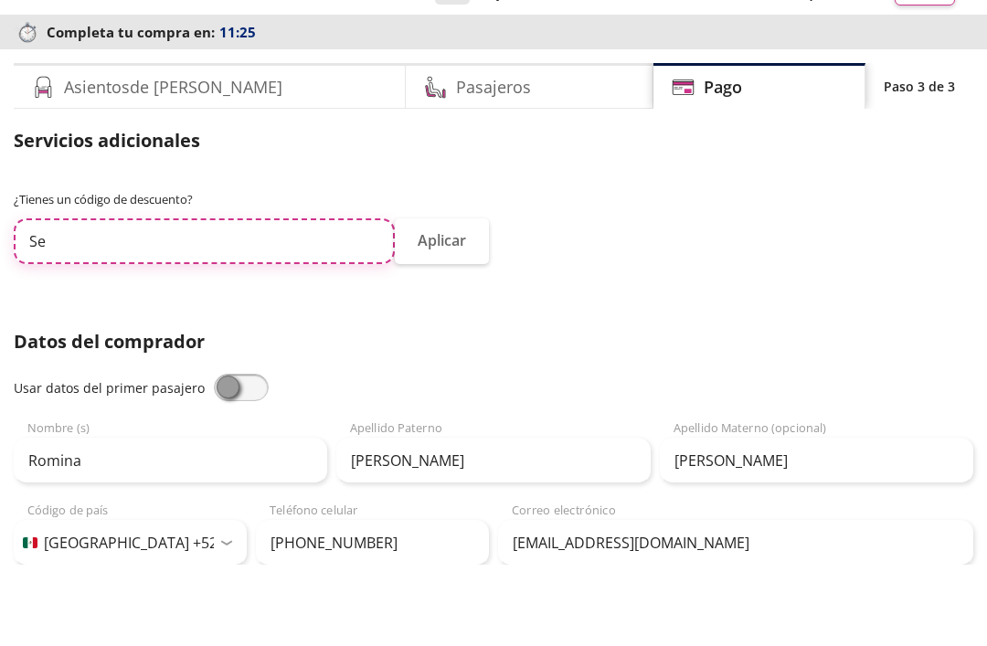
type input "S"
type input "ARRE2025"
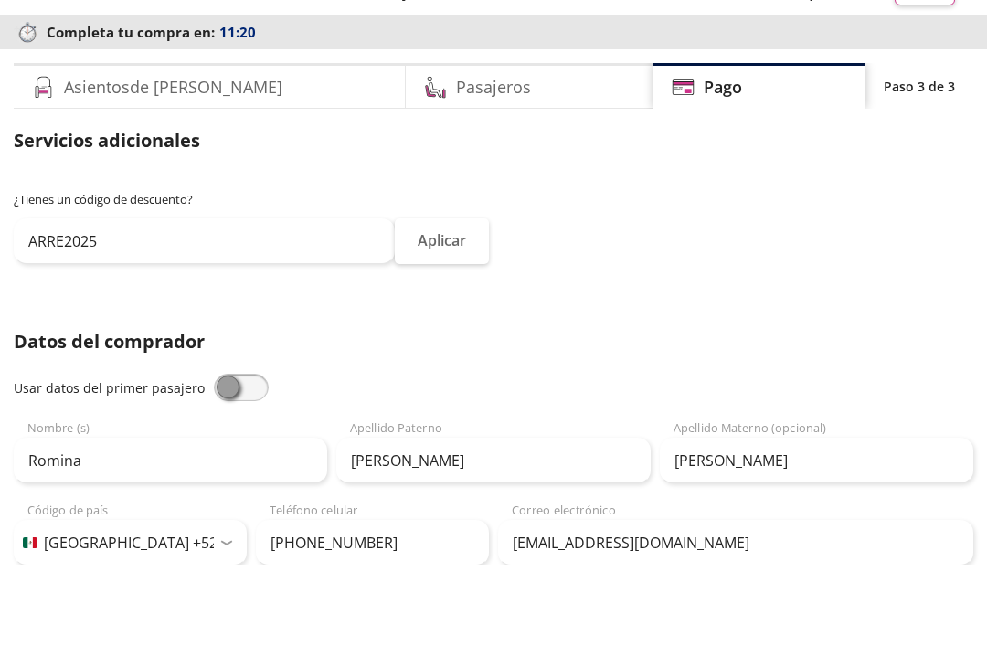
click at [641, 272] on div "¿Tienes un código de descuento? ARRE2025 Aplicar" at bounding box center [493, 317] width 959 height 91
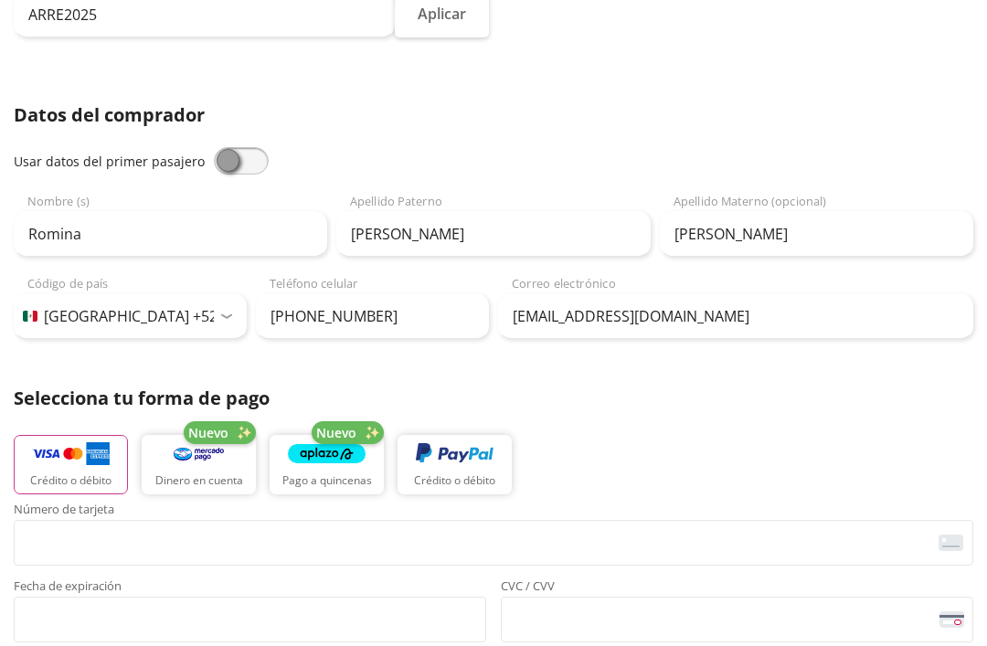
scroll to position [400, 0]
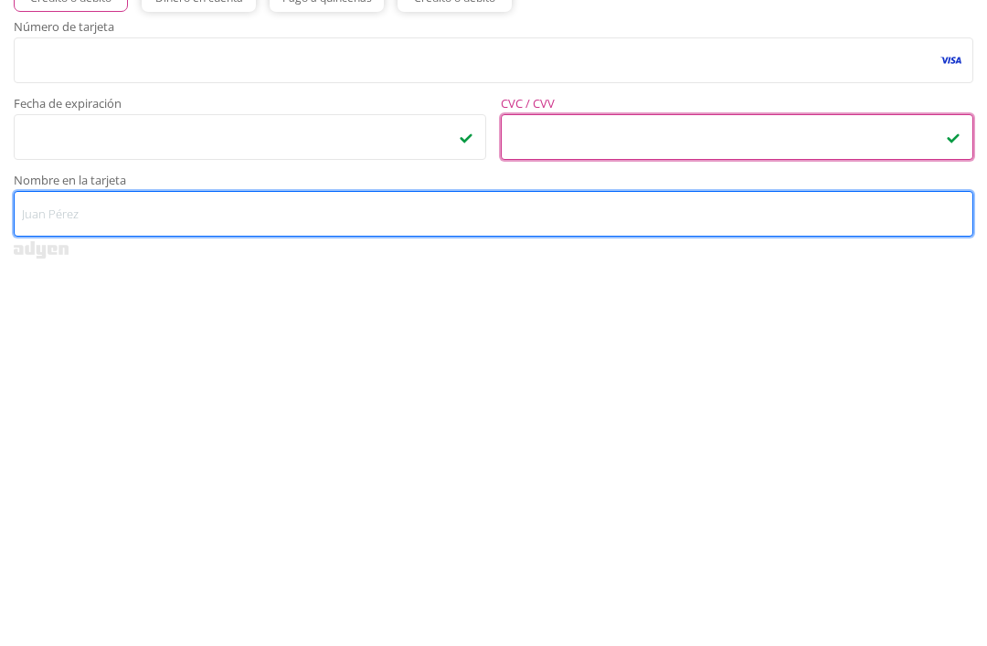
click at [447, 564] on input "Nombre en la tarjeta" at bounding box center [493, 587] width 959 height 46
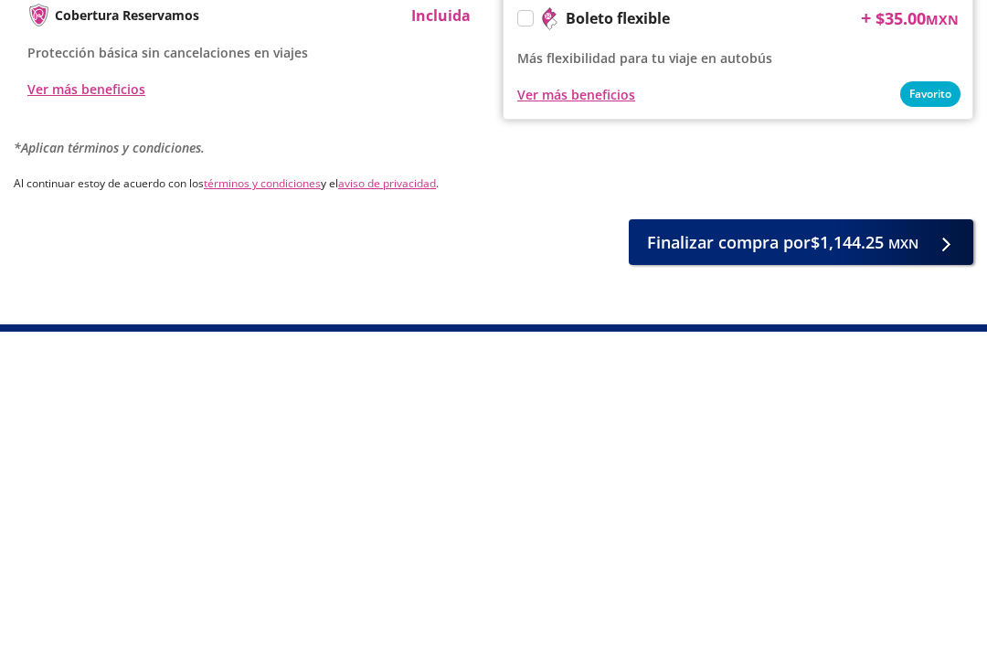
scroll to position [1033, 0]
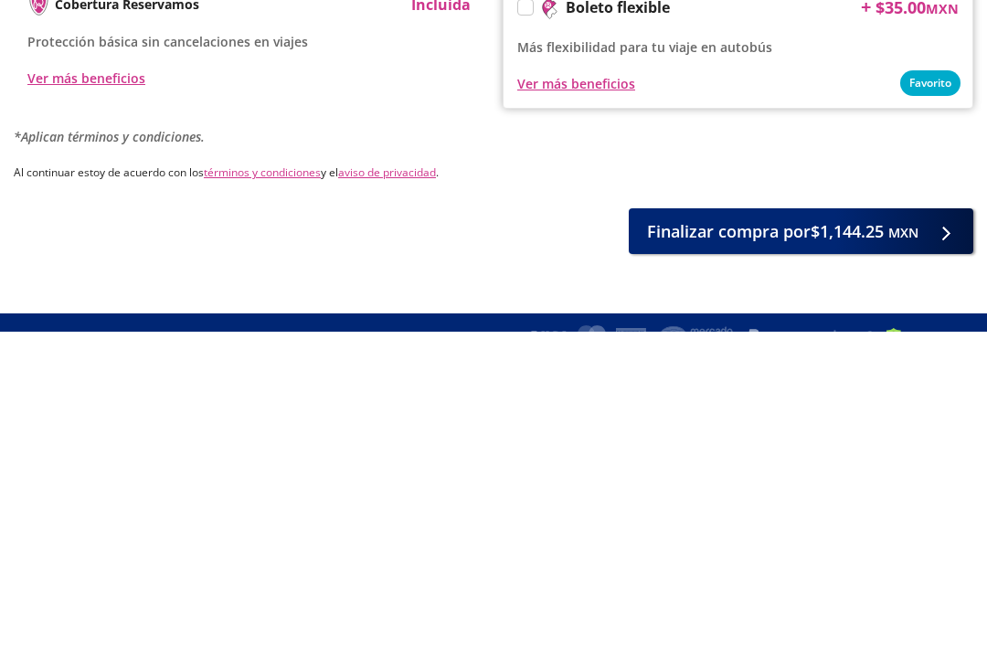
type input "[PERSON_NAME]"
click at [830, 534] on span "Finalizar compra por $1,144.25 MXN" at bounding box center [782, 546] width 271 height 25
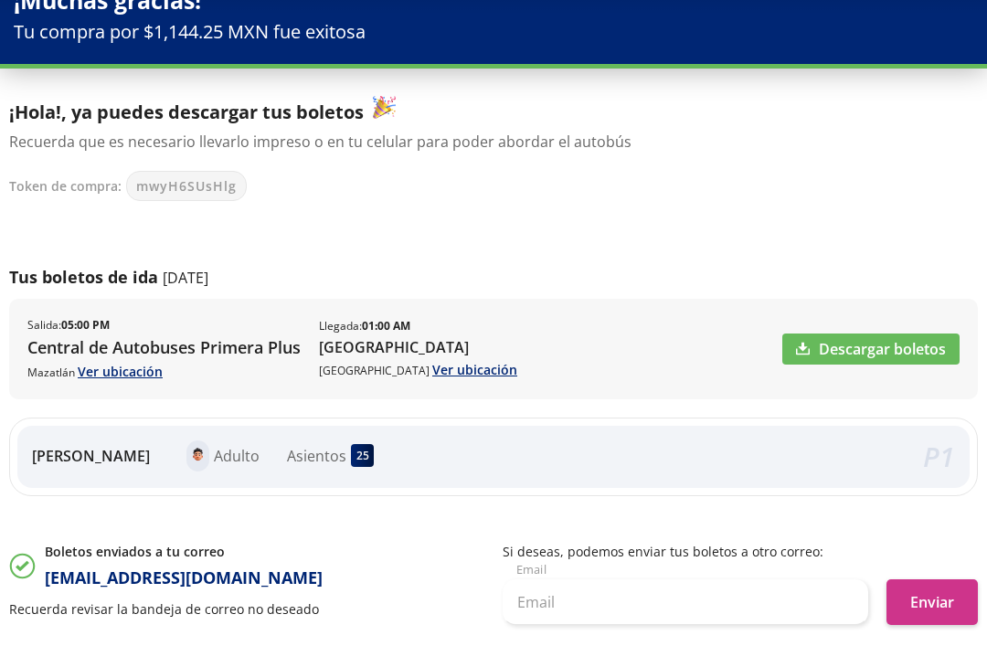
scroll to position [90, 0]
click at [914, 348] on link "Descargar boletos" at bounding box center [870, 348] width 177 height 31
